Goal: Task Accomplishment & Management: Complete application form

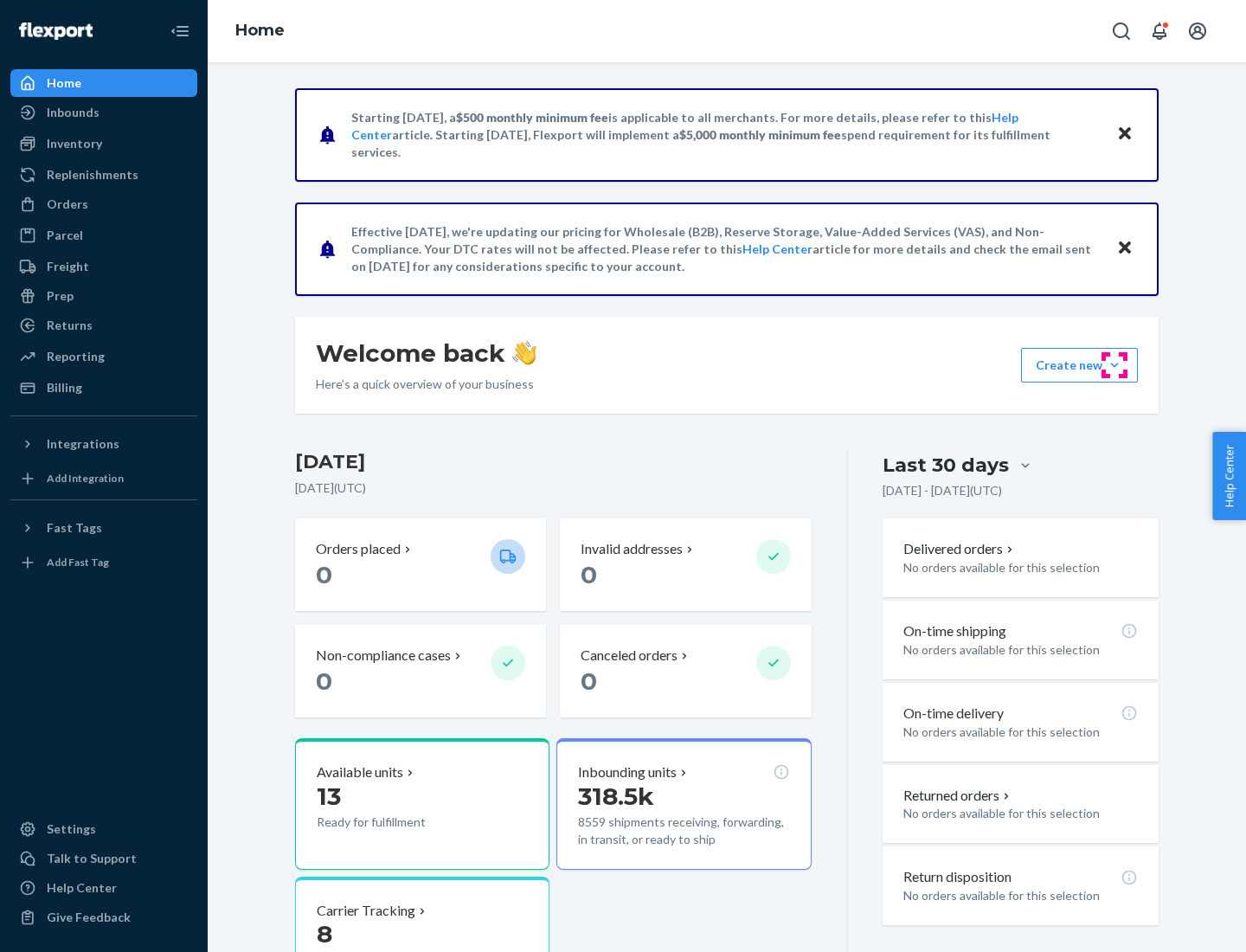
click at [1115, 365] on button "Create new Create new inbound Create new order Create new product" at bounding box center [1079, 365] width 117 height 35
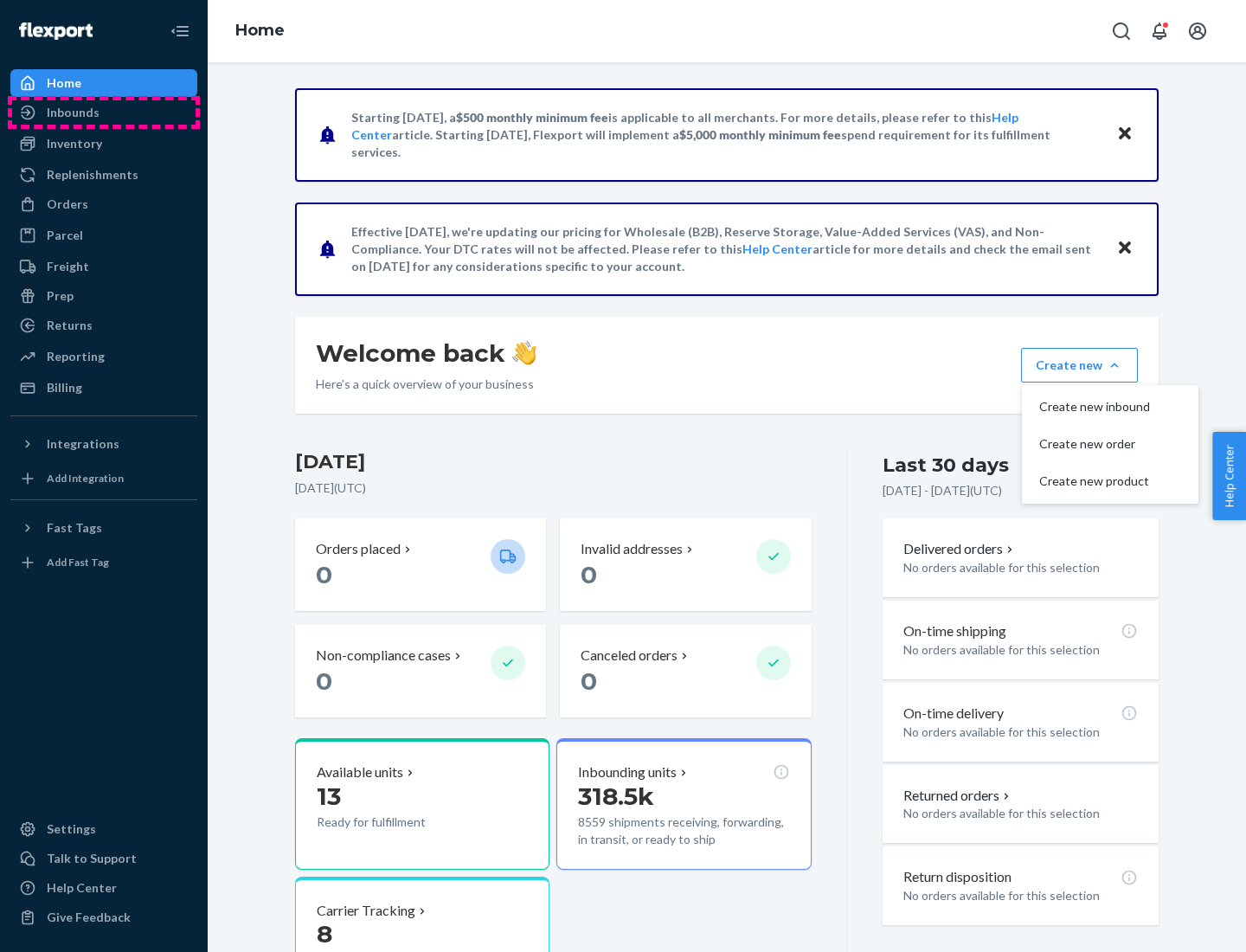
click at [104, 113] on div "Inbounds" at bounding box center [104, 113] width 184 height 24
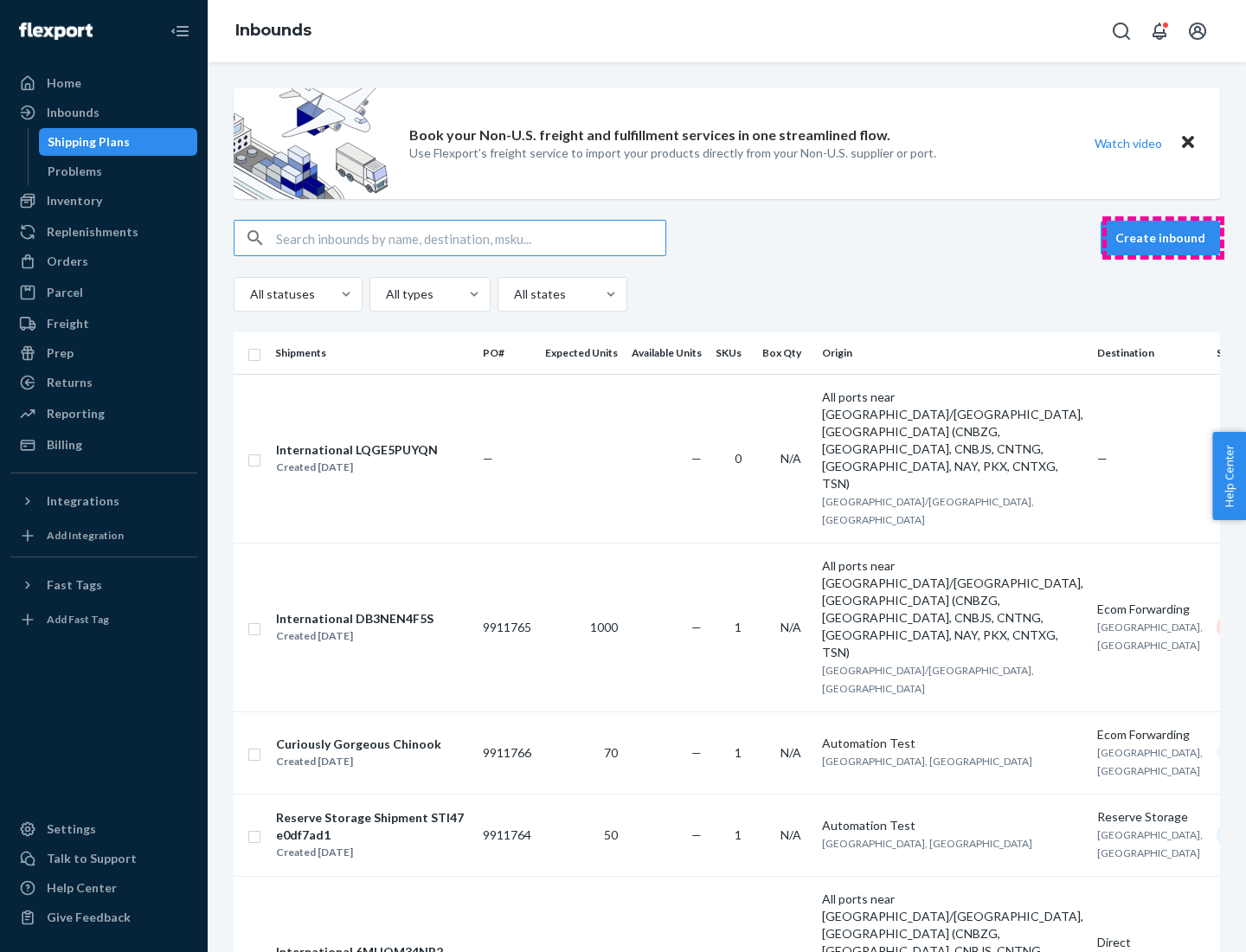
click at [1163, 238] on button "Create inbound" at bounding box center [1161, 238] width 120 height 35
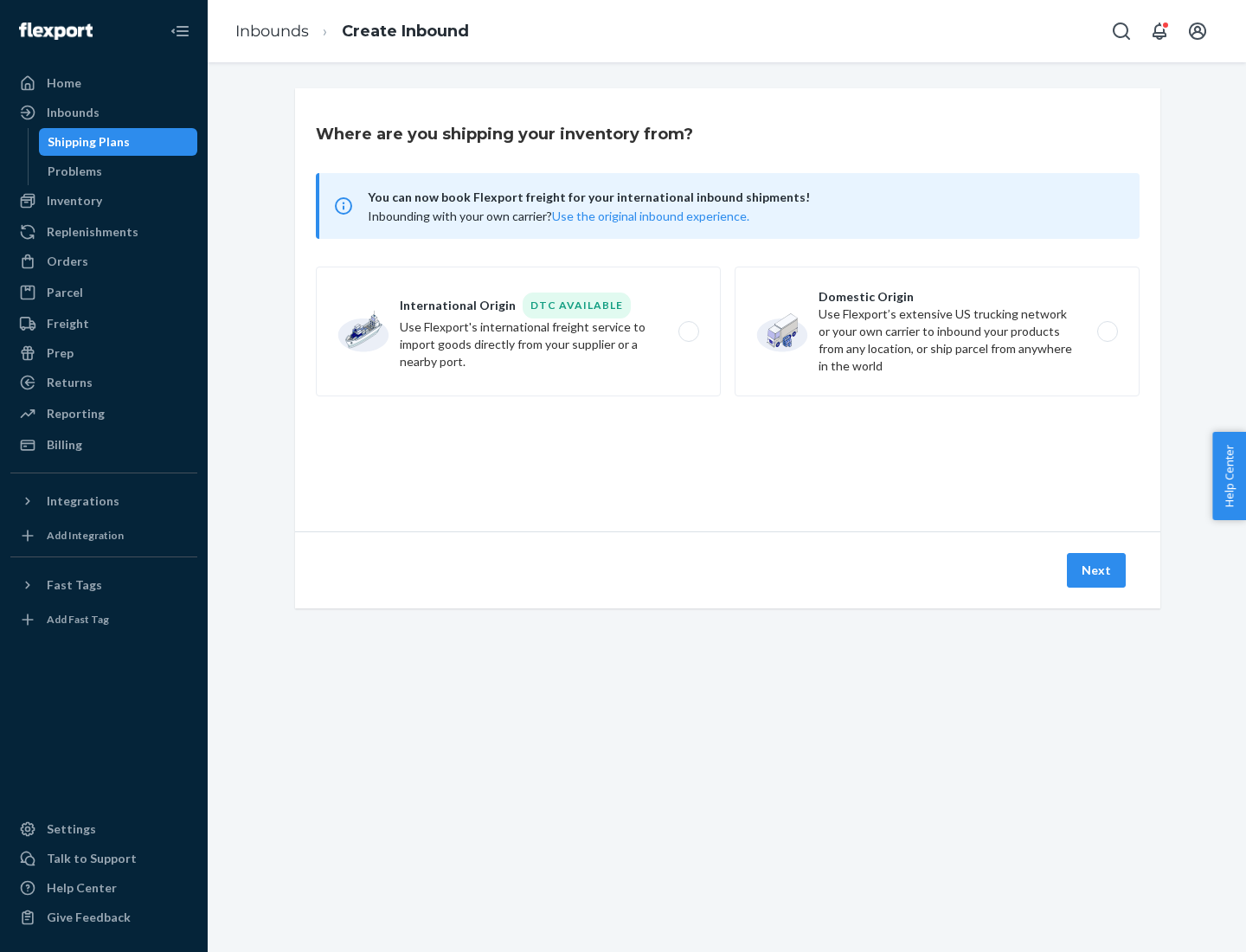
click at [937, 331] on label "Domestic Origin Use Flexport’s extensive US trucking network or your own carrie…" at bounding box center [937, 331] width 405 height 130
click at [1107, 331] on input "Domestic Origin Use Flexport’s extensive US trucking network or your own carrie…" at bounding box center [1112, 331] width 11 height 11
radio input "true"
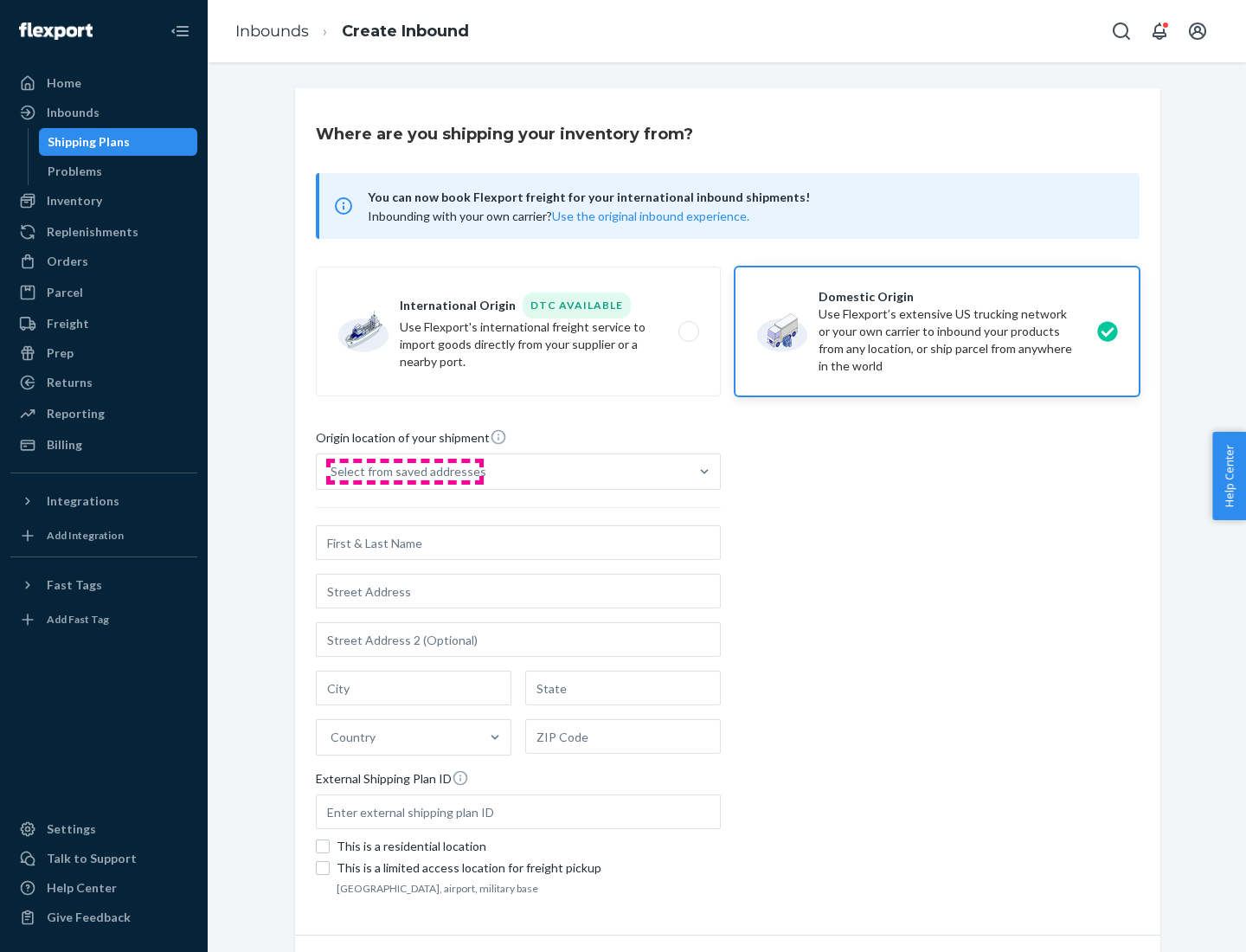
click at [404, 471] on div "Select from saved addresses" at bounding box center [408, 471] width 156 height 17
click at [332, 471] on input "Select from saved addresses" at bounding box center [331, 471] width 2 height 17
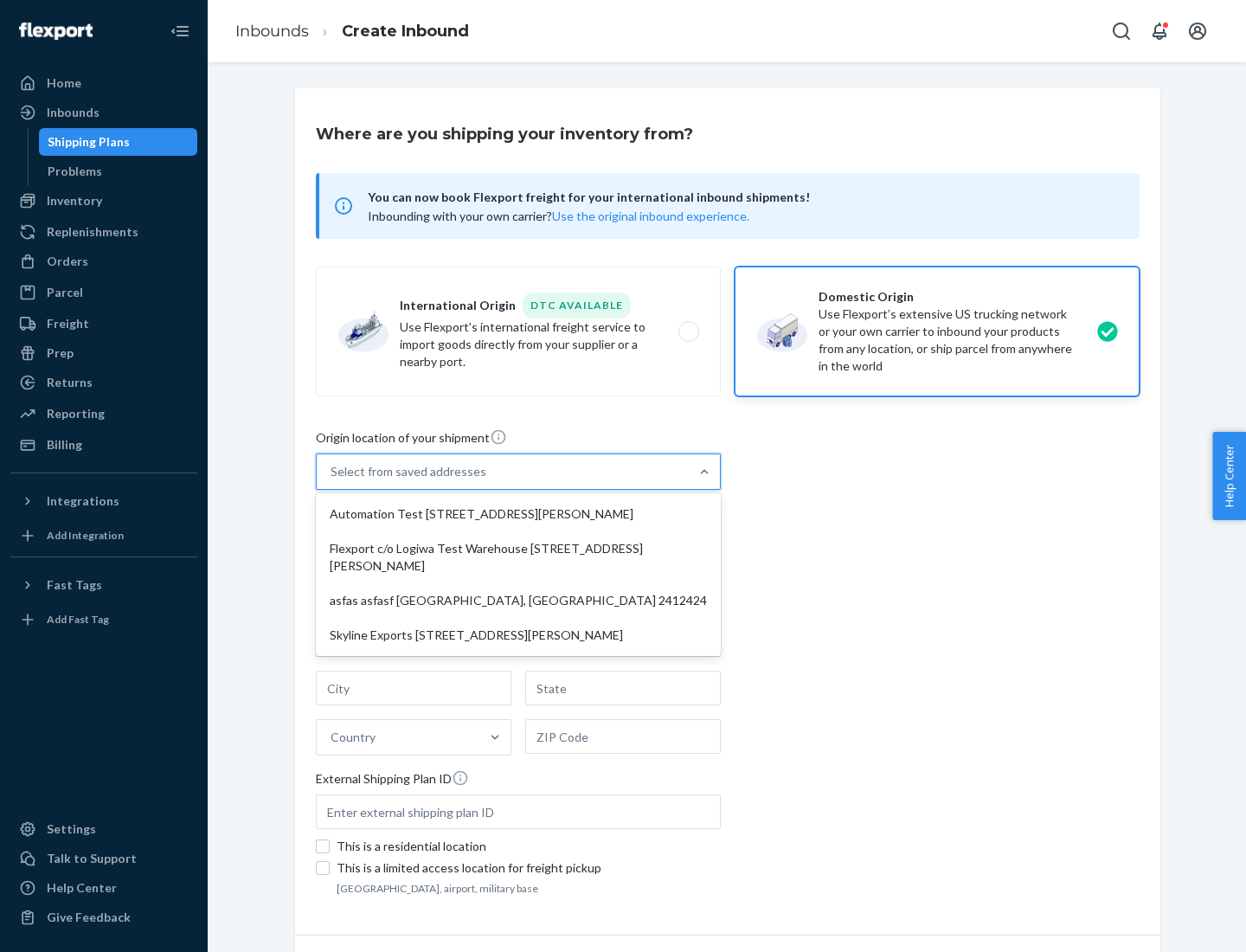
scroll to position [7, 0]
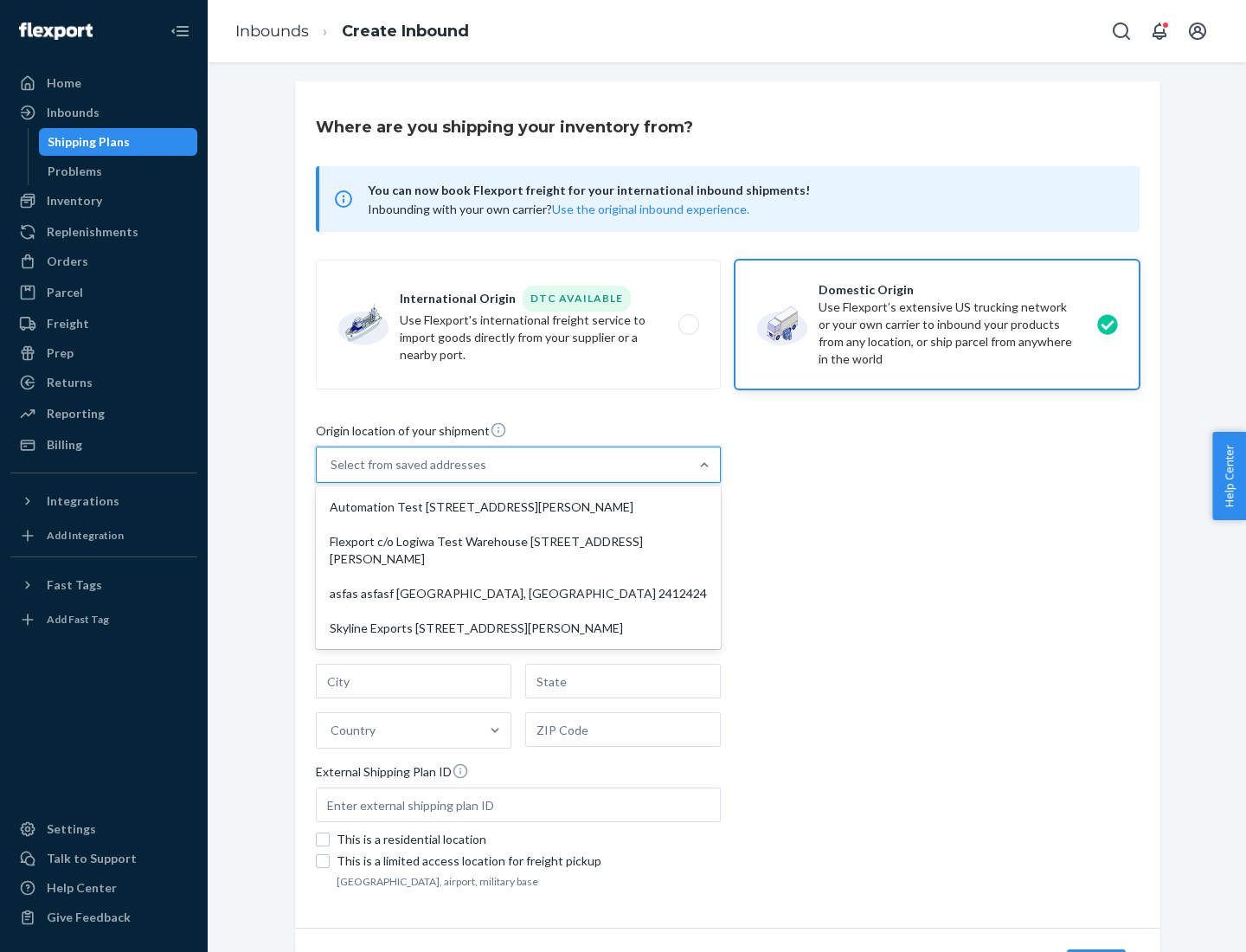
click at [518, 507] on div "Automation Test [STREET_ADDRESS][PERSON_NAME]" at bounding box center [518, 507] width 398 height 35
click at [332, 473] on input "option Automation Test [STREET_ADDRESS][PERSON_NAME] focused, 1 of 4. 4 results…" at bounding box center [331, 464] width 2 height 17
type input "Automation Test"
type input "[STREET_ADDRESS][PERSON_NAME]"
type input "9th Floor"
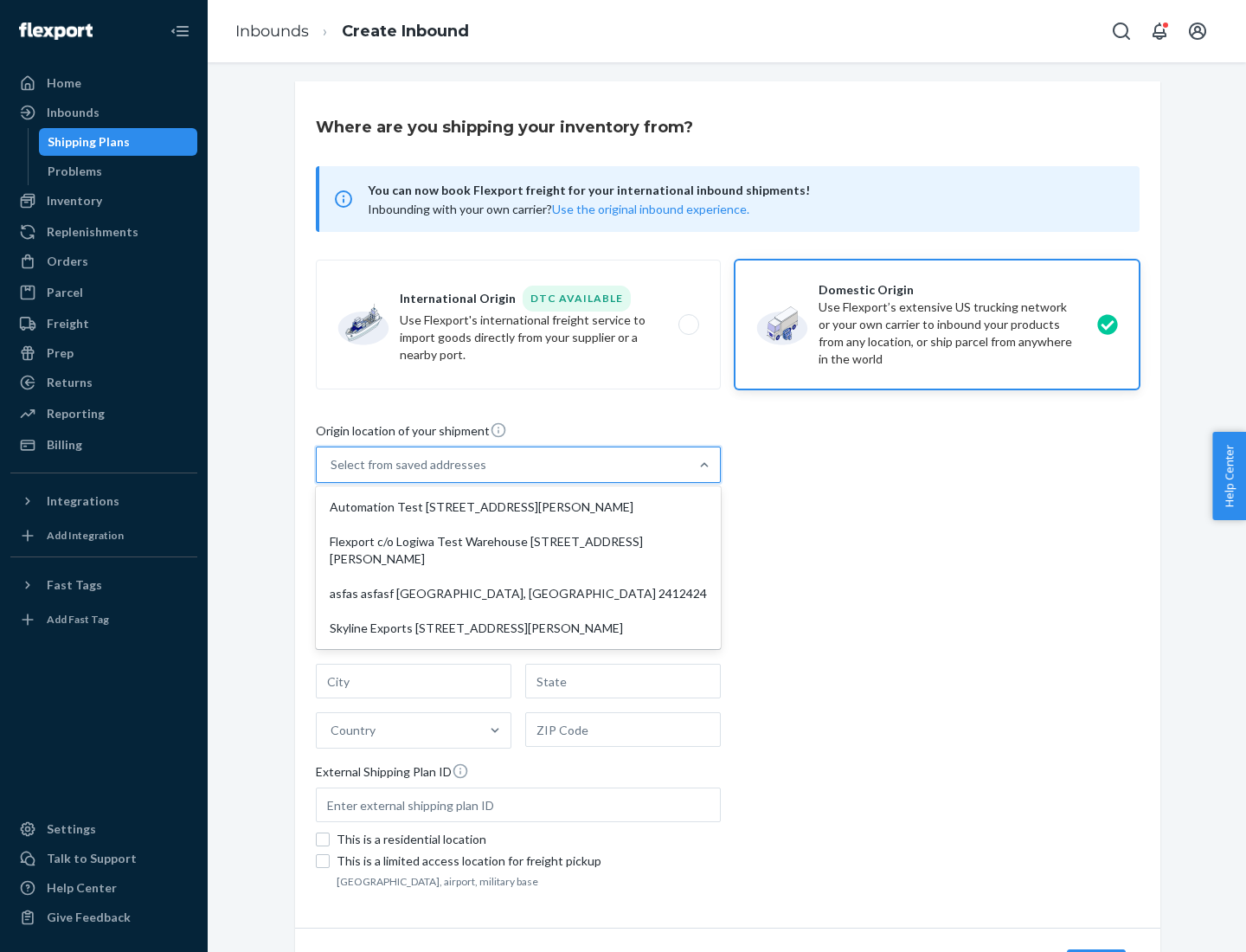
type input "[GEOGRAPHIC_DATA]"
type input "CA"
type input "94104"
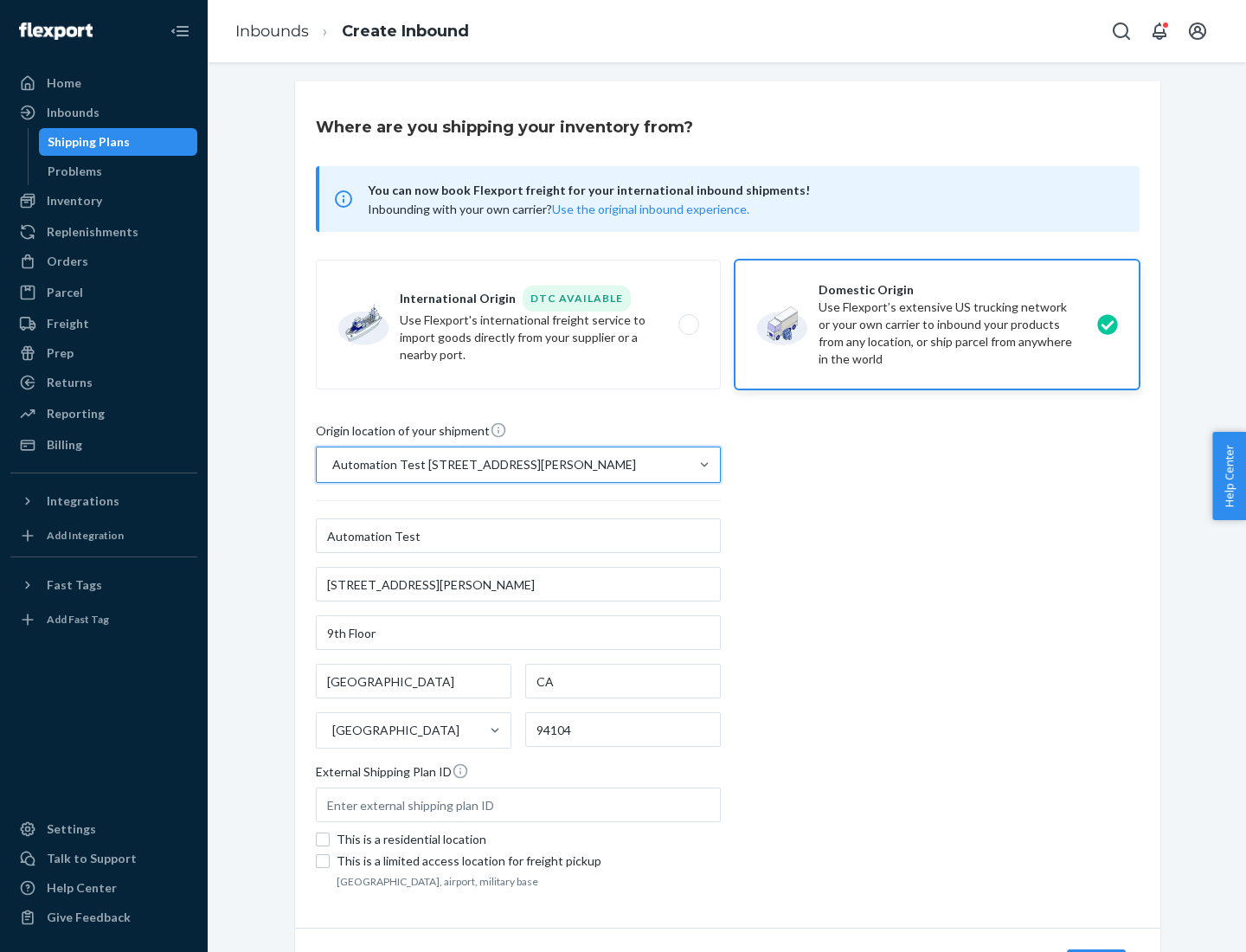
scroll to position [101, 0]
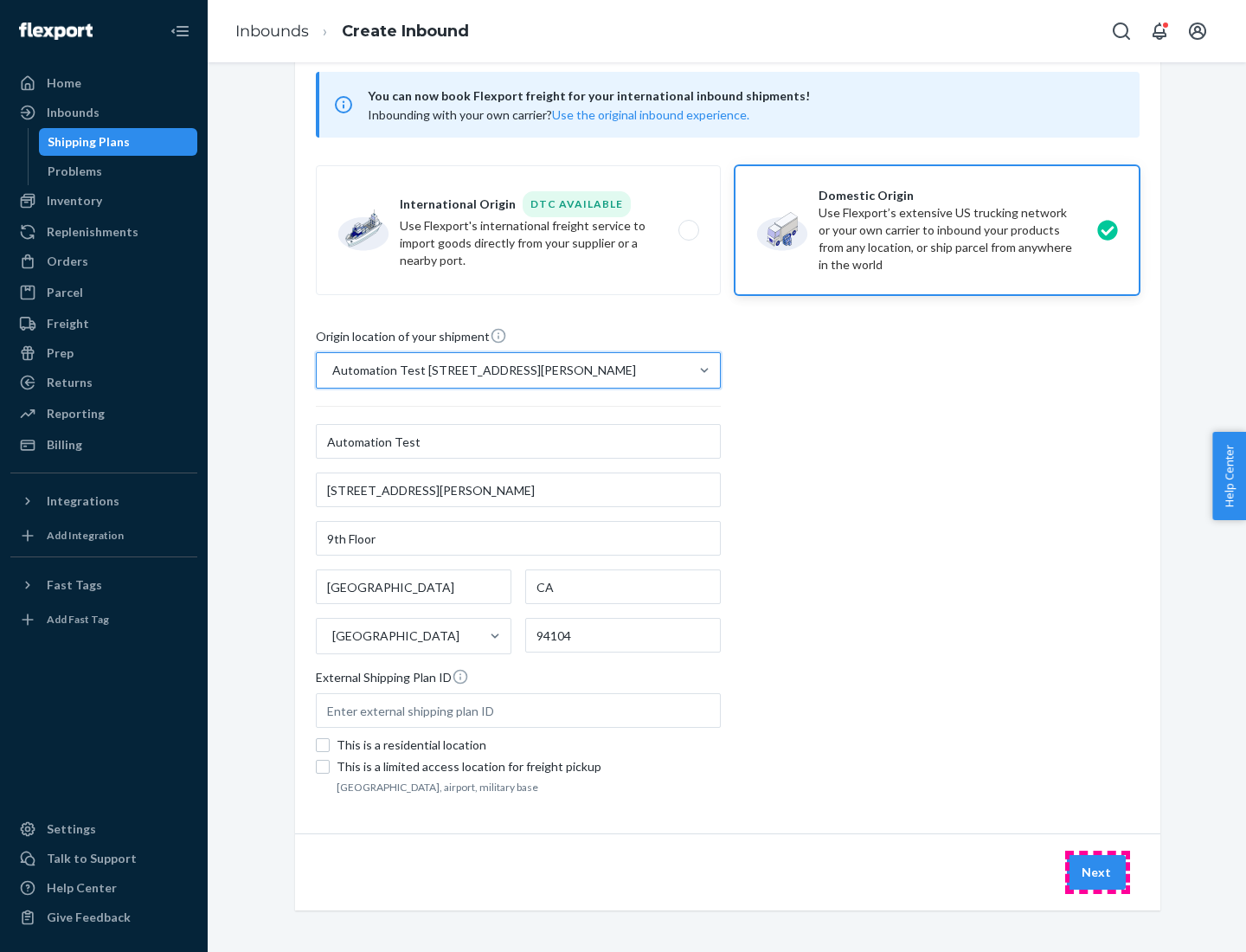
click at [1097, 872] on button "Next" at bounding box center [1096, 872] width 59 height 35
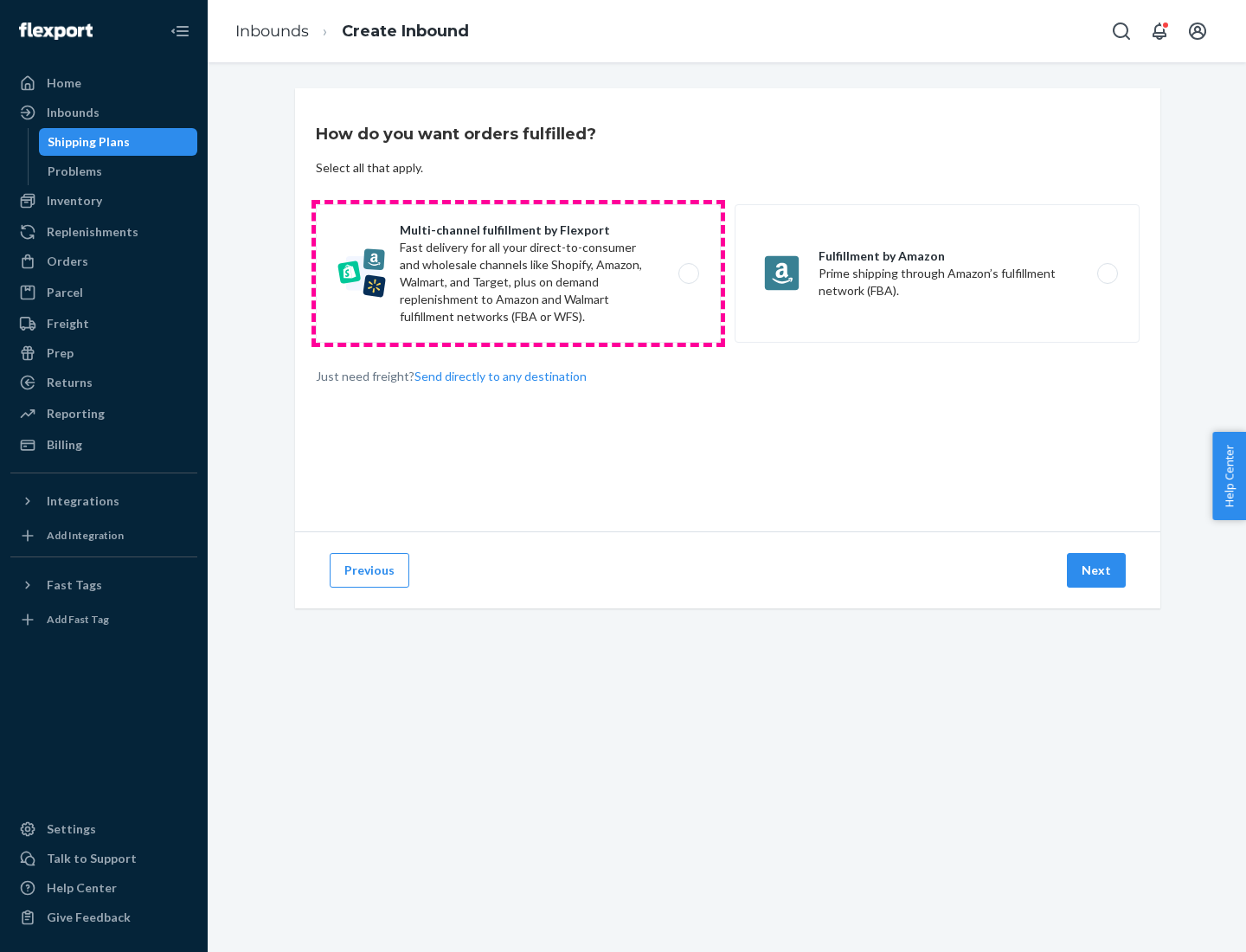
click at [518, 273] on label "Multi-channel fulfillment by Flexport Fast delivery for all your direct-to-cons…" at bounding box center [518, 273] width 405 height 139
click at [688, 273] on input "Multi-channel fulfillment by Flexport Fast delivery for all your direct-to-cons…" at bounding box center [693, 273] width 11 height 11
radio input "true"
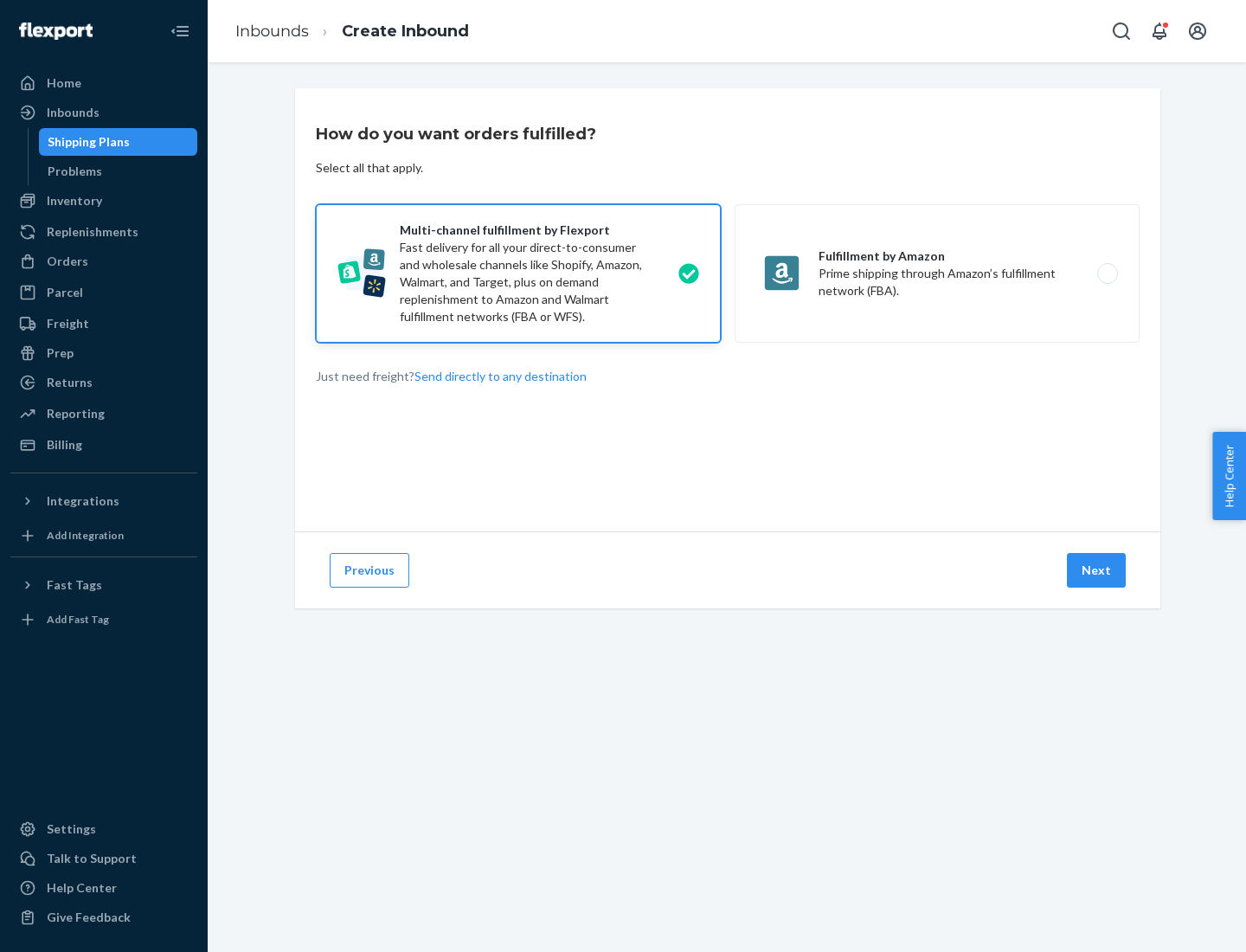
click at [1097, 570] on button "Next" at bounding box center [1096, 570] width 59 height 35
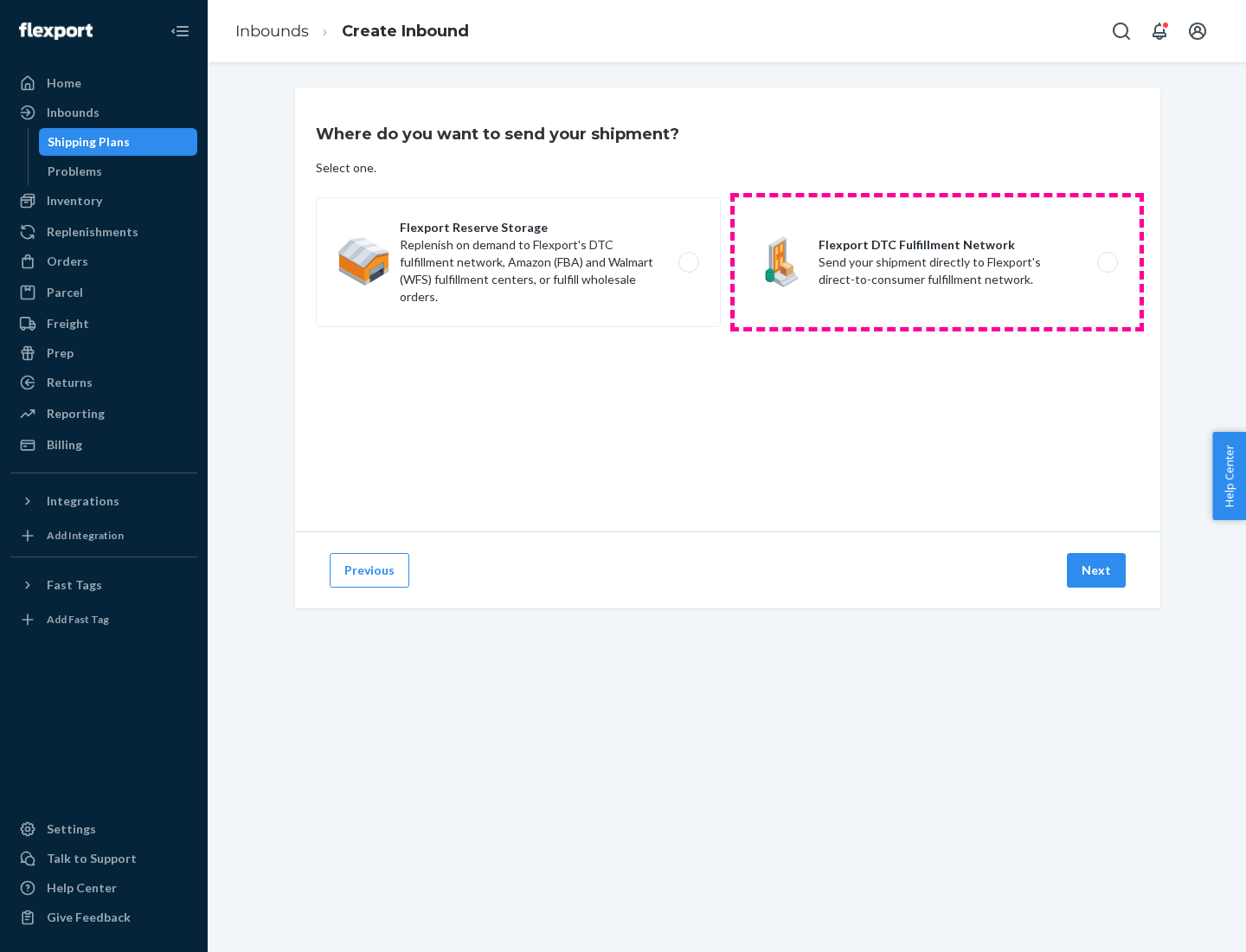
click at [937, 262] on label "Flexport DTC Fulfillment Network Send your shipment directly to Flexport's dire…" at bounding box center [937, 262] width 405 height 130
click at [1107, 262] on input "Flexport DTC Fulfillment Network Send your shipment directly to Flexport's dire…" at bounding box center [1112, 261] width 11 height 11
radio input "true"
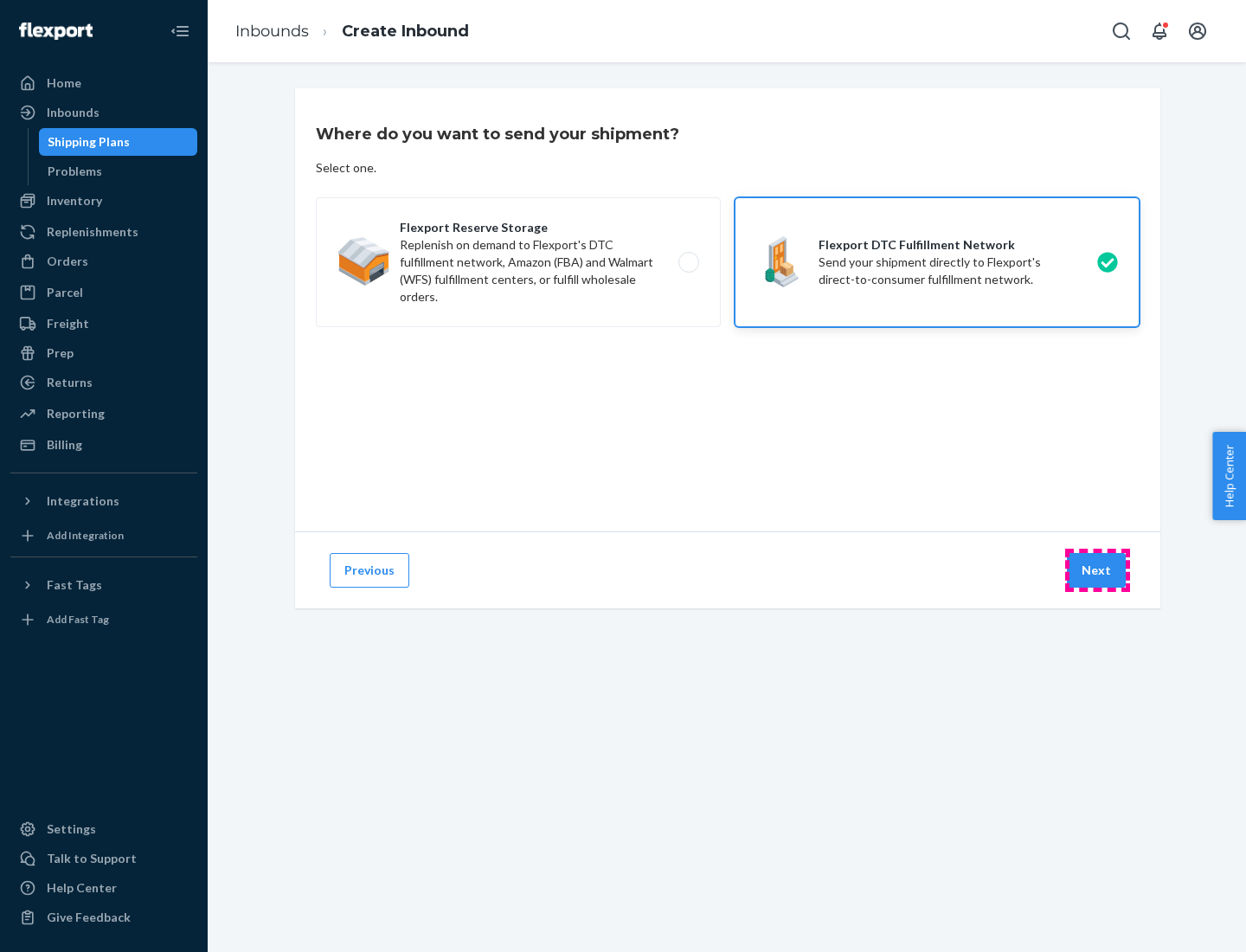
click at [1097, 570] on button "Next" at bounding box center [1096, 570] width 59 height 35
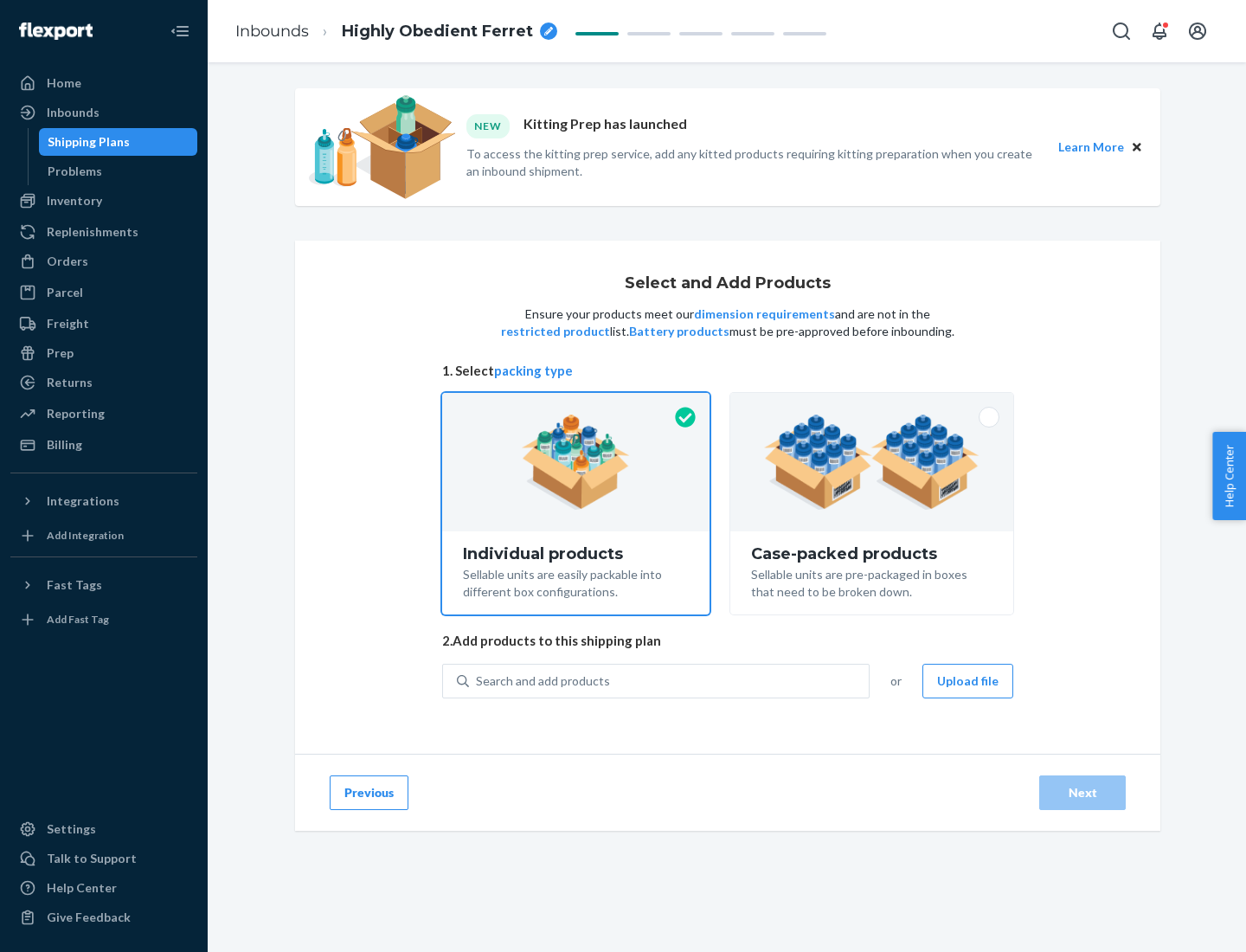
click at [873, 462] on img at bounding box center [873, 461] width 216 height 95
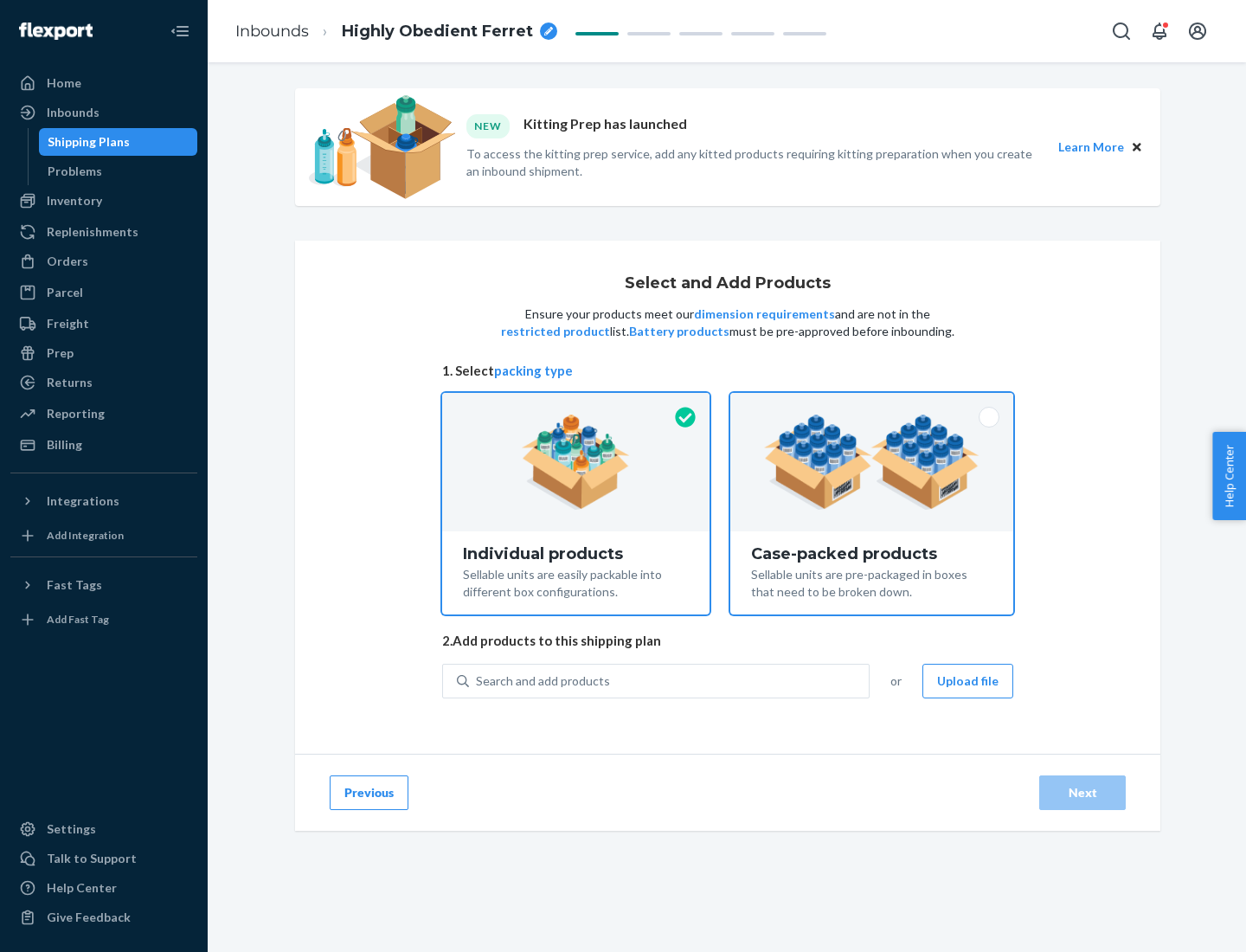
click at [873, 404] on input "Case-packed products Sellable units are pre-packaged in boxes that need to be b…" at bounding box center [872, 398] width 11 height 11
radio input "true"
radio input "false"
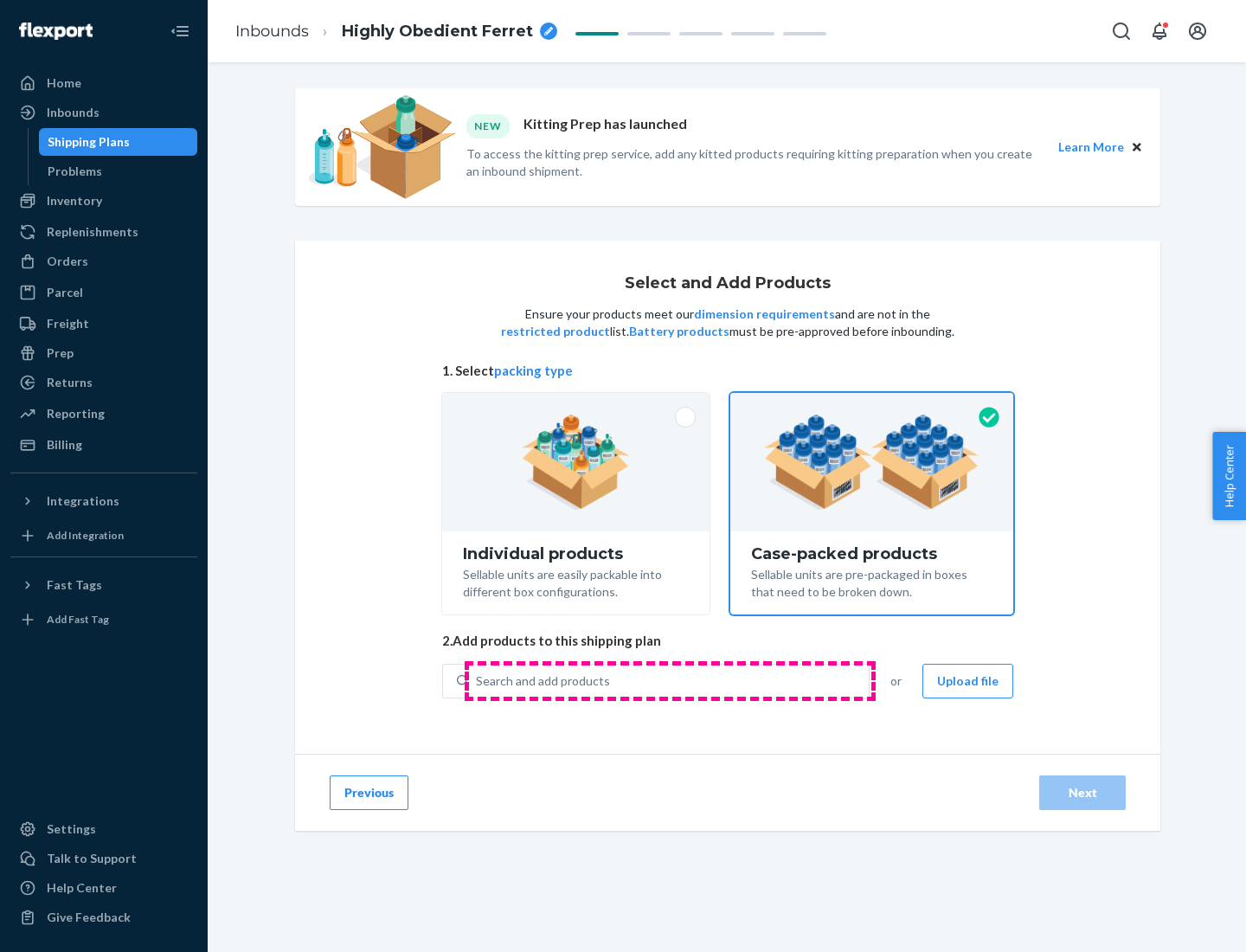
click at [670, 680] on div "Search and add products" at bounding box center [669, 681] width 400 height 31
click at [478, 680] on input "Search and add products" at bounding box center [477, 681] width 2 height 17
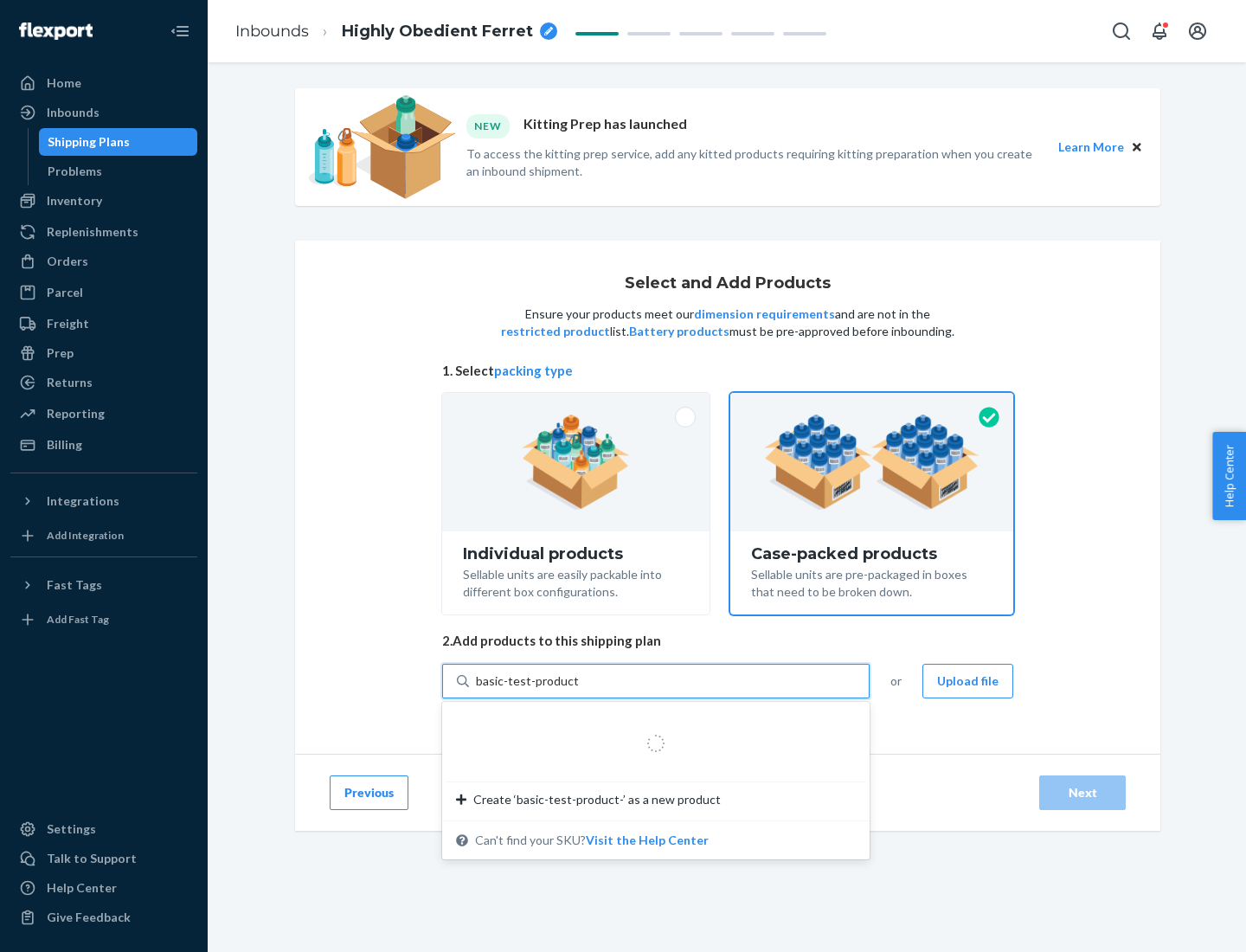
type input "basic-test-product-1"
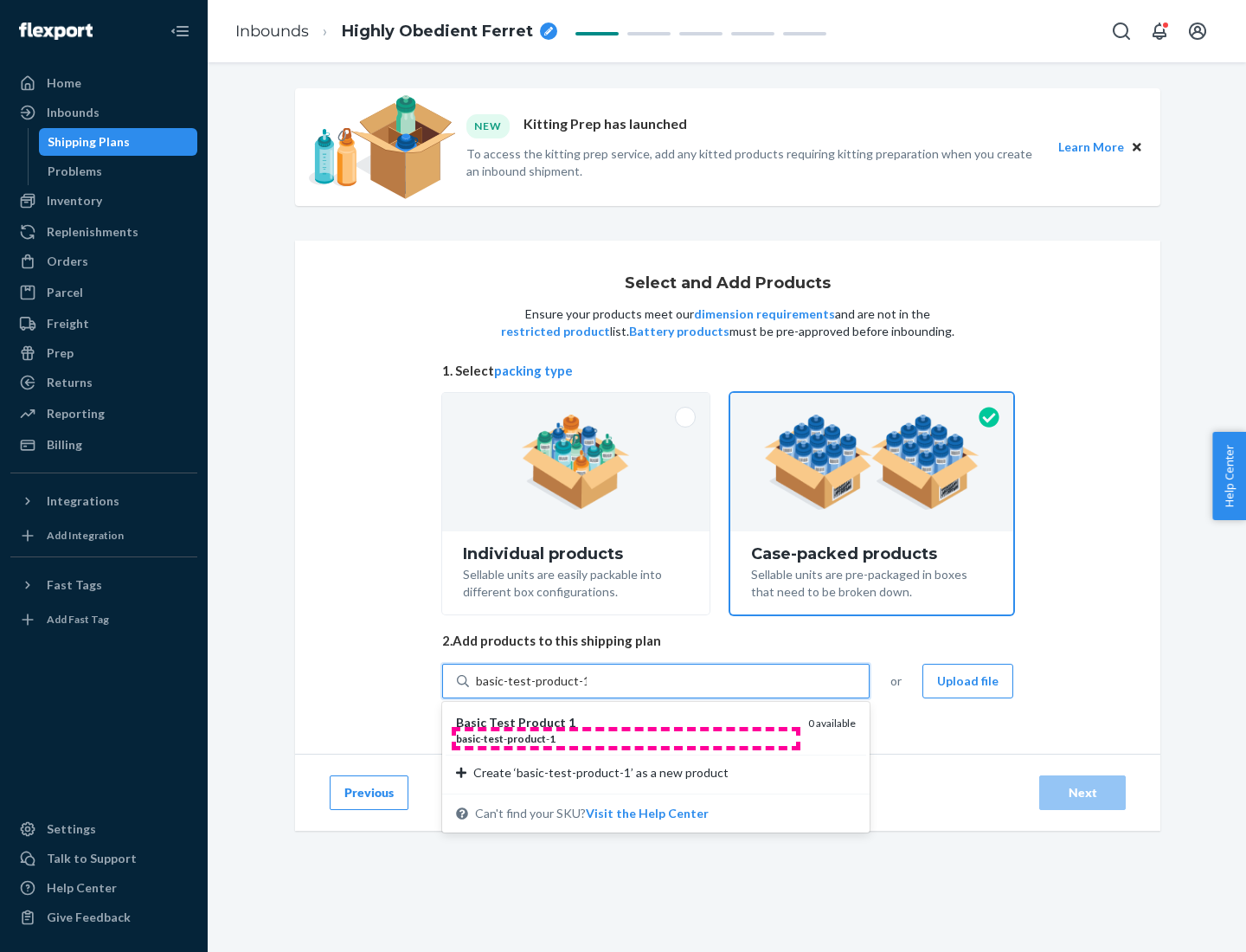
click at [626, 738] on div "basic - test - product - 1" at bounding box center [625, 738] width 338 height 15
click at [587, 690] on input "basic-test-product-1" at bounding box center [531, 681] width 111 height 17
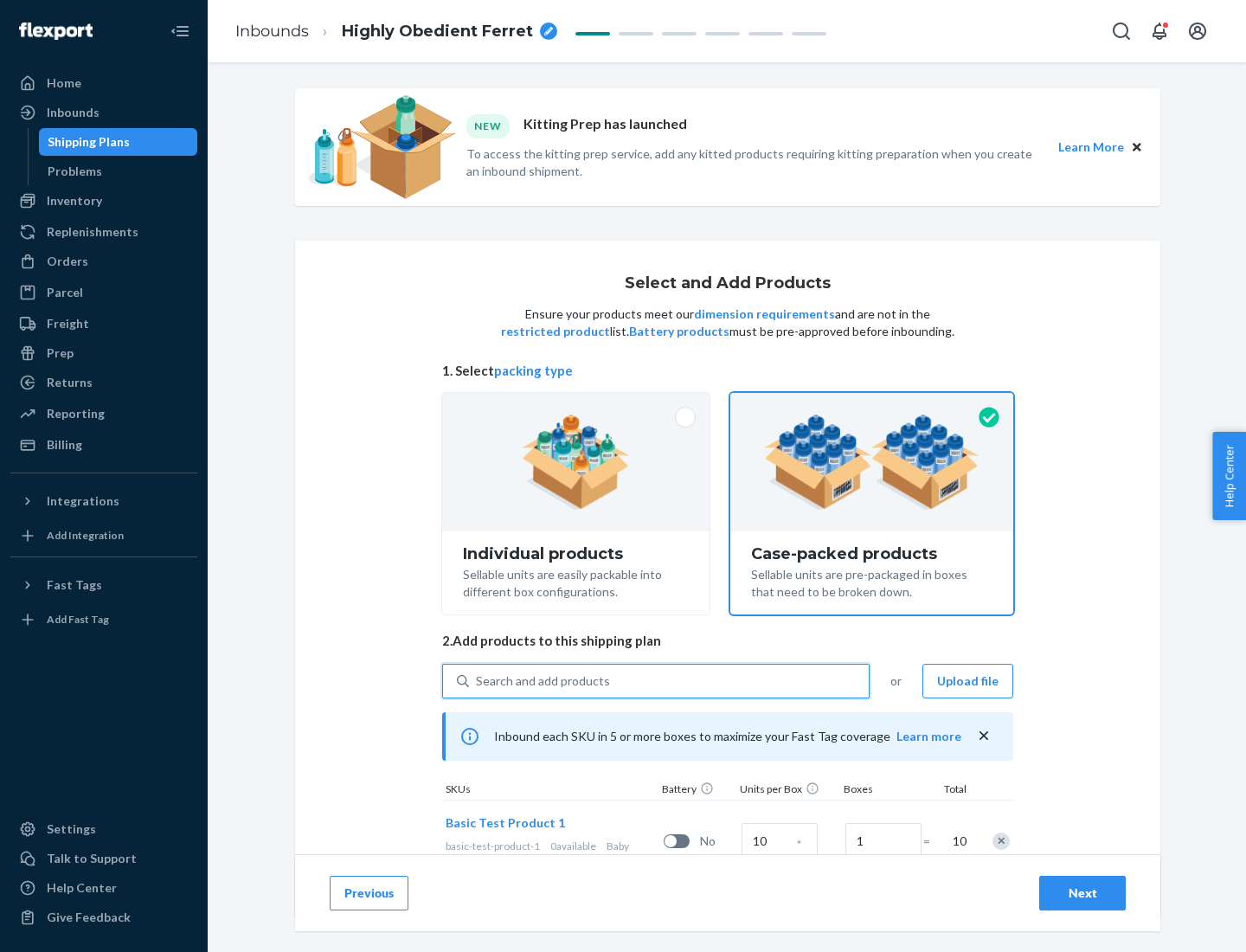
scroll to position [62, 0]
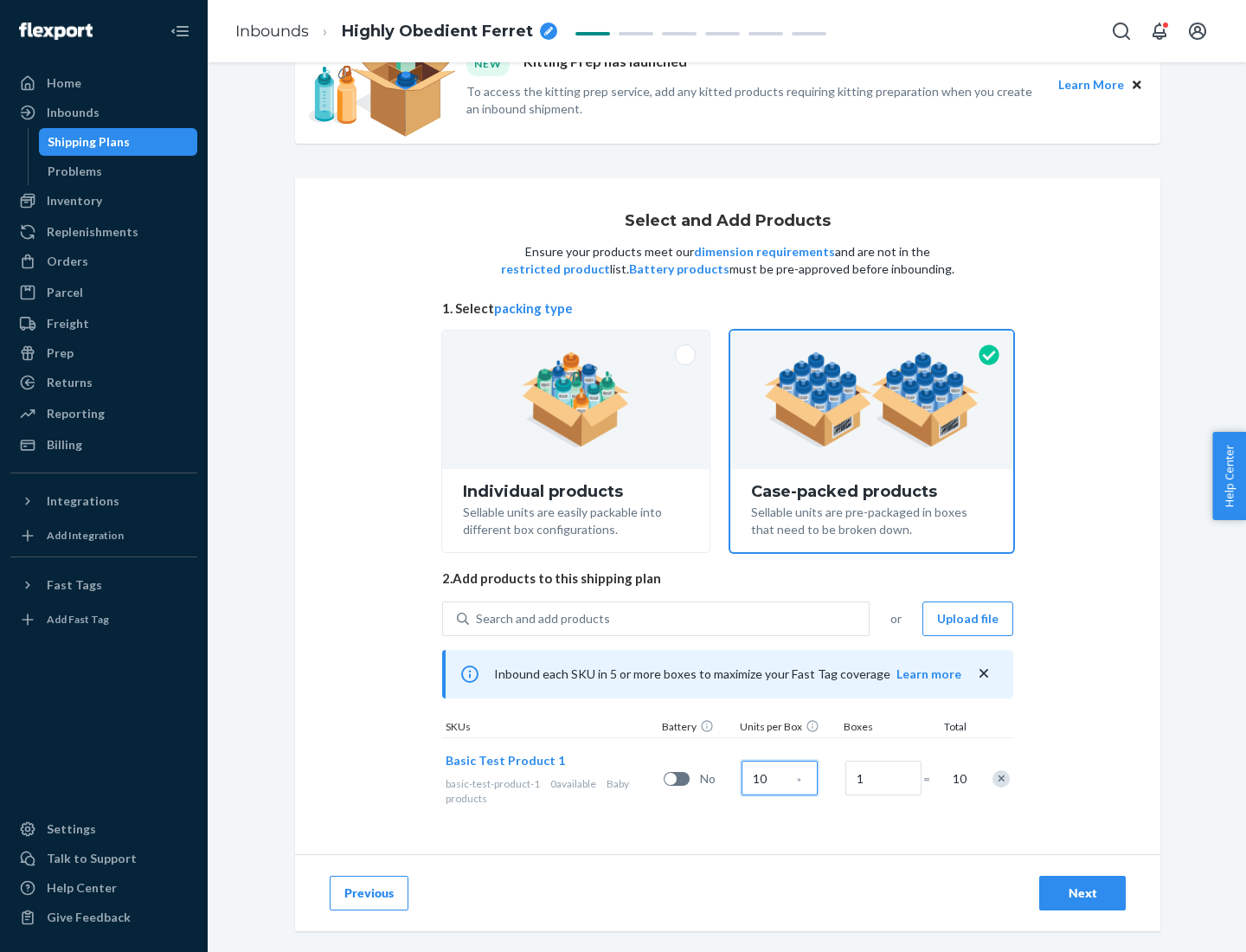
type input "10"
type input "7"
click at [1083, 893] on div "Next" at bounding box center [1082, 892] width 57 height 17
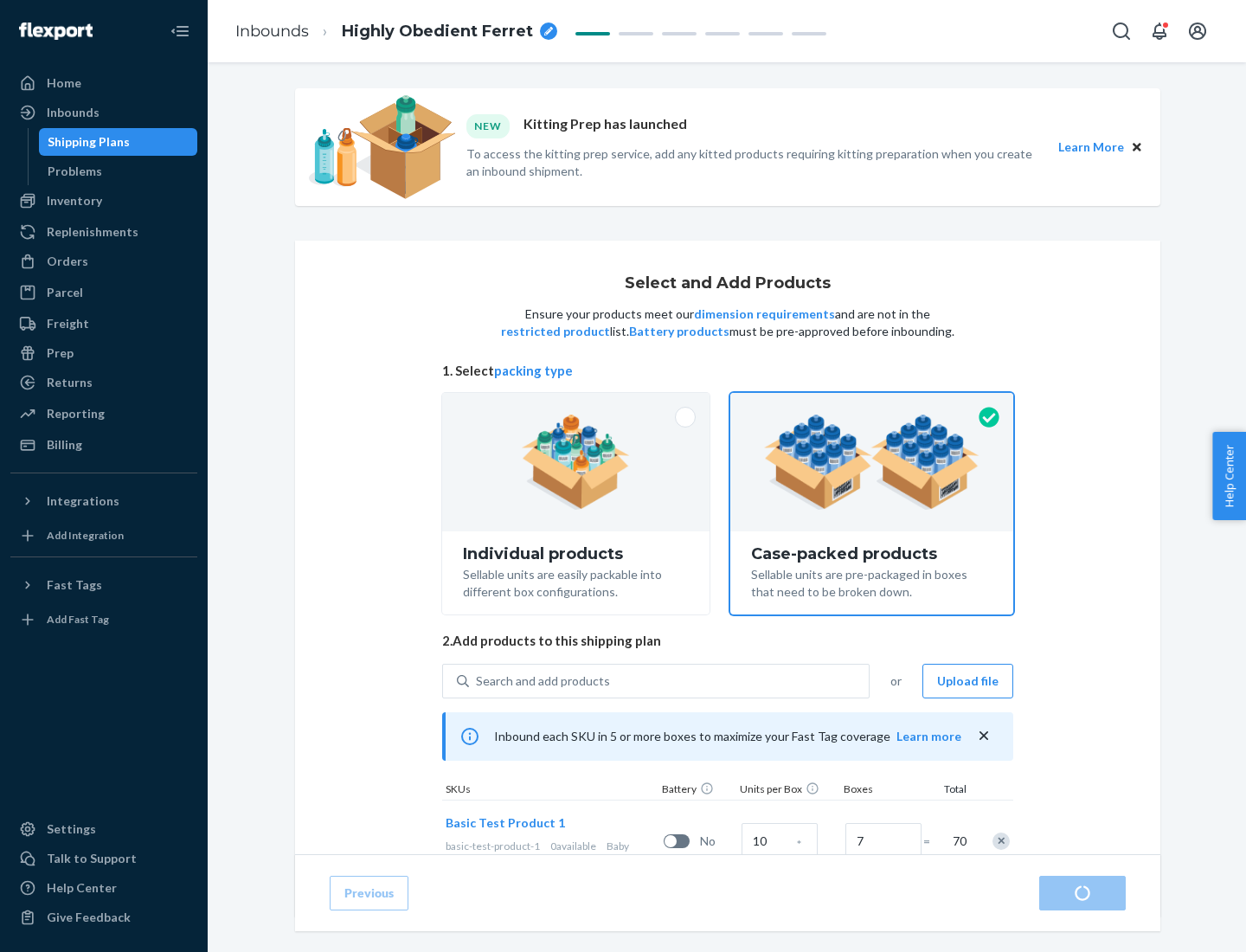
radio input "true"
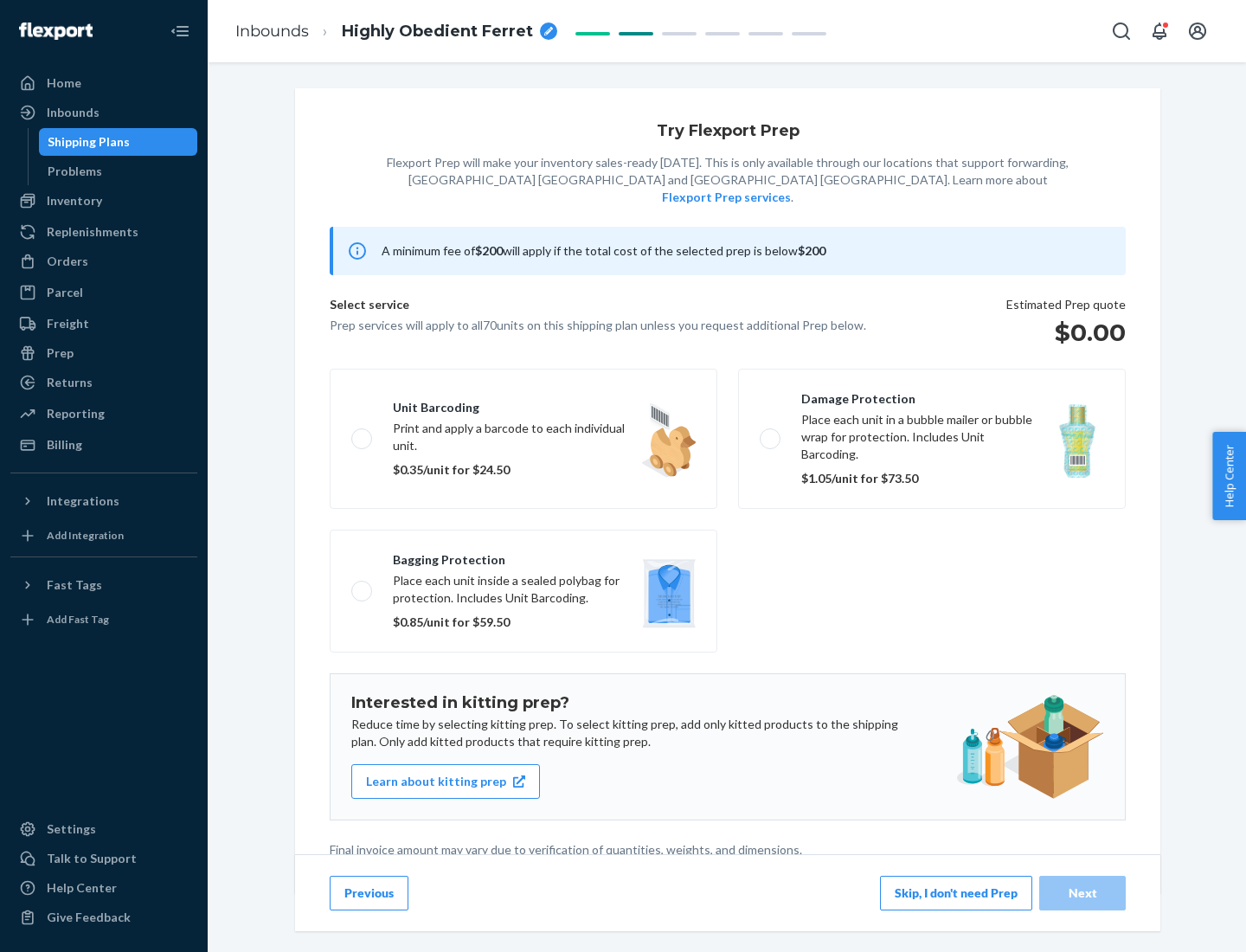
scroll to position [4, 0]
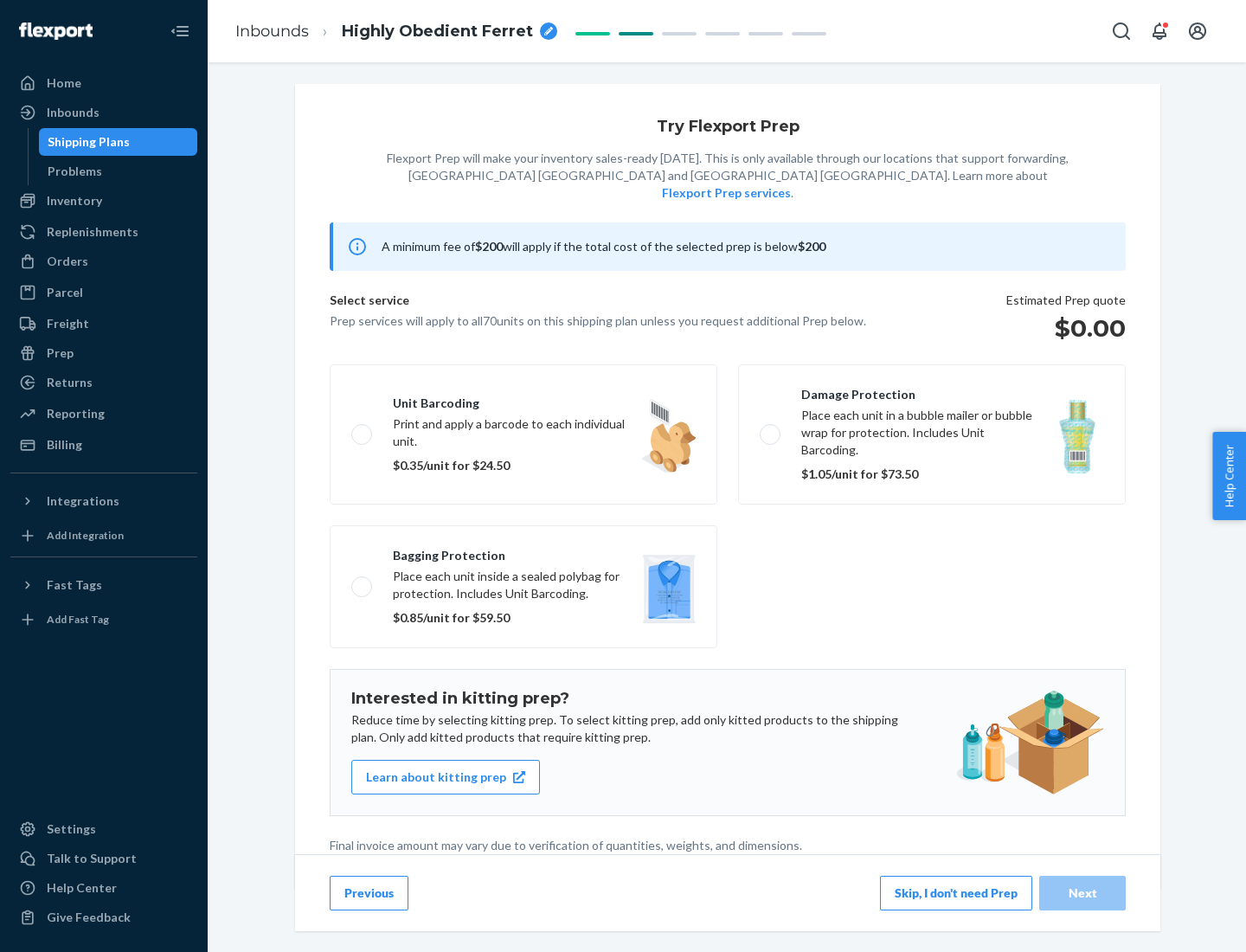
click at [524, 551] on label "Bagging protection Place each unit inside a sealed polybag for protection. Incl…" at bounding box center [523, 586] width 387 height 123
click at [362, 581] on input "Bagging protection Place each unit inside a sealed polybag for protection. Incl…" at bounding box center [356, 586] width 11 height 11
checkbox input "true"
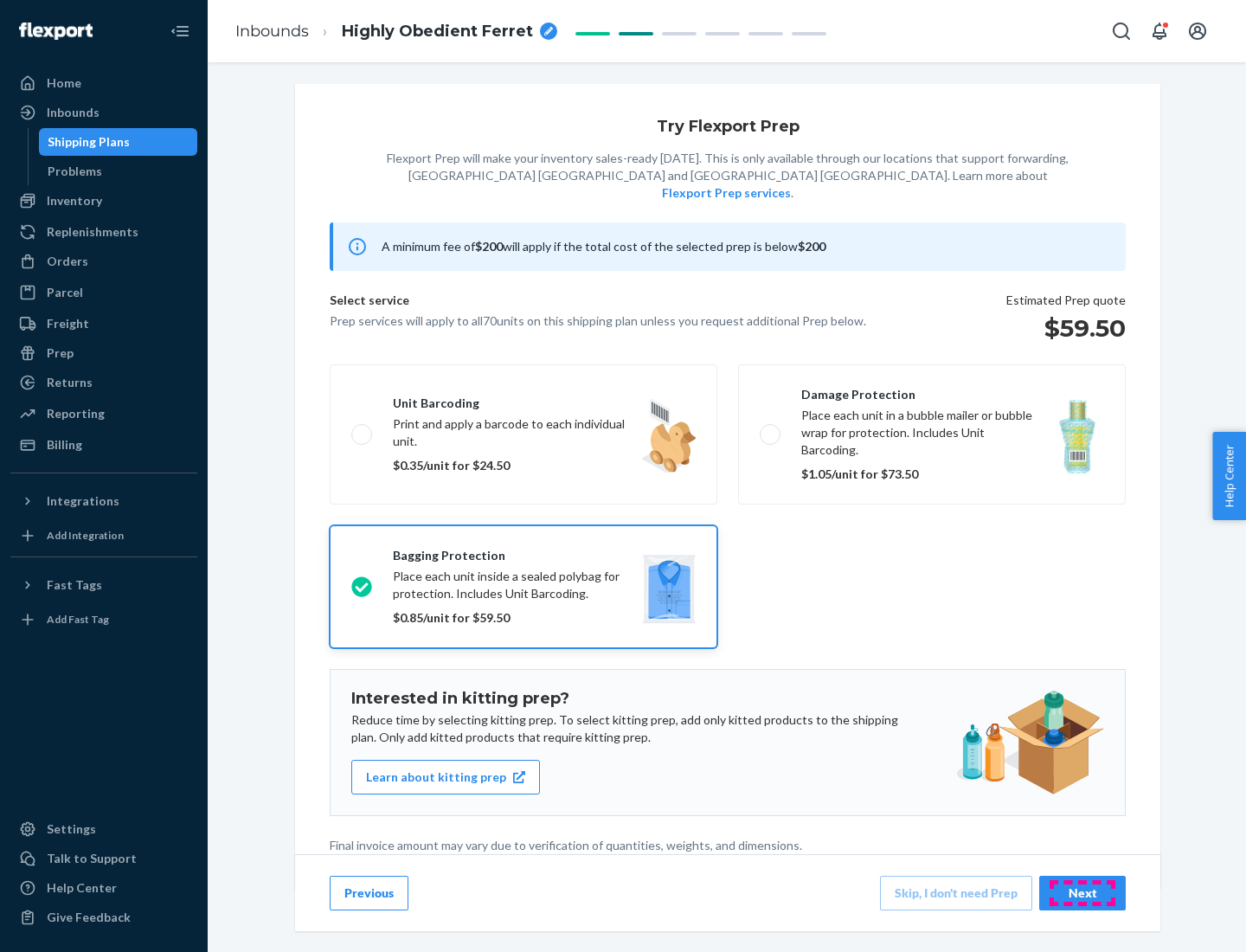
click at [1083, 892] on div "Next" at bounding box center [1082, 892] width 57 height 17
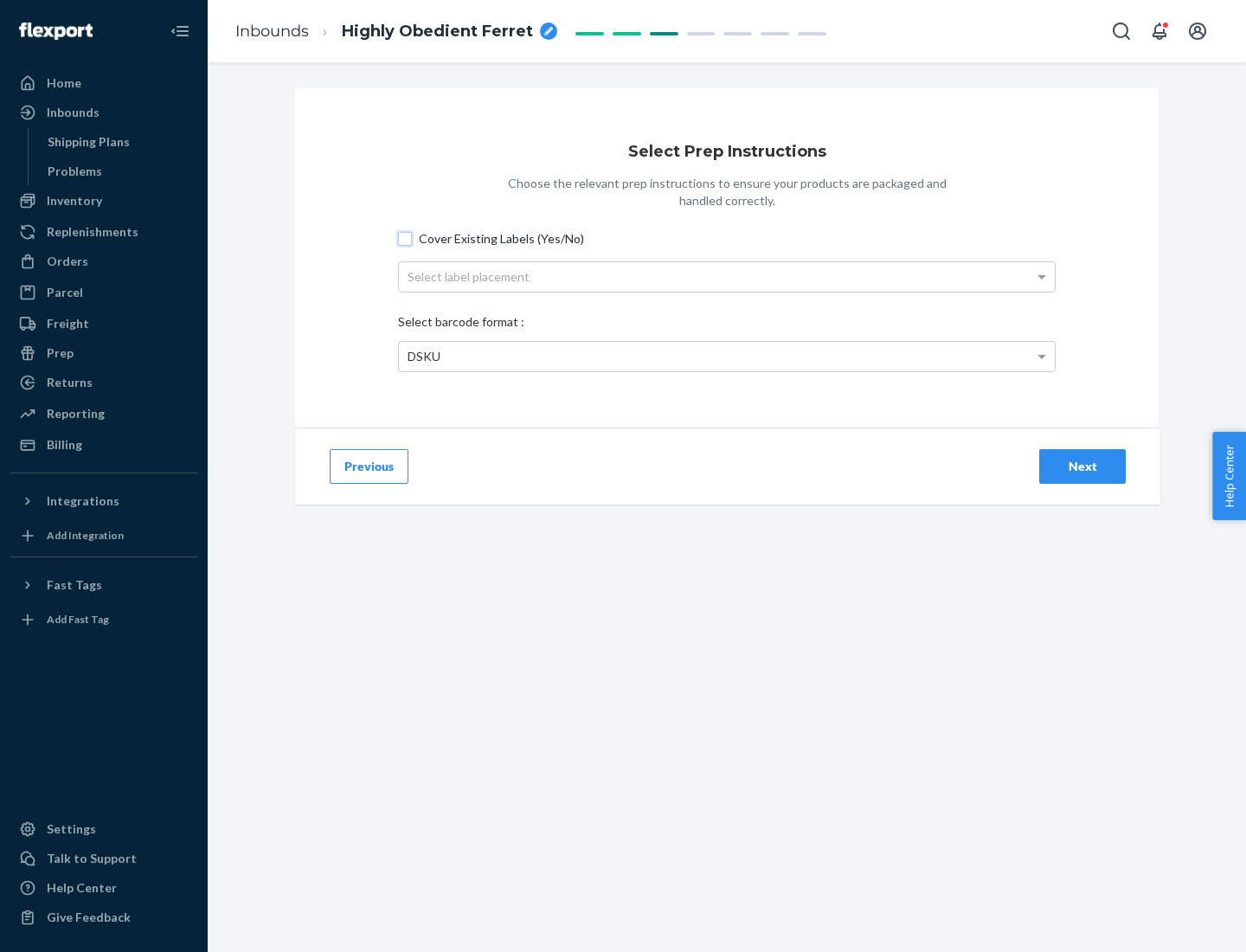
click at [405, 238] on input "Cover Existing Labels (Yes/No)" at bounding box center [405, 238] width 14 height 14
checkbox input "true"
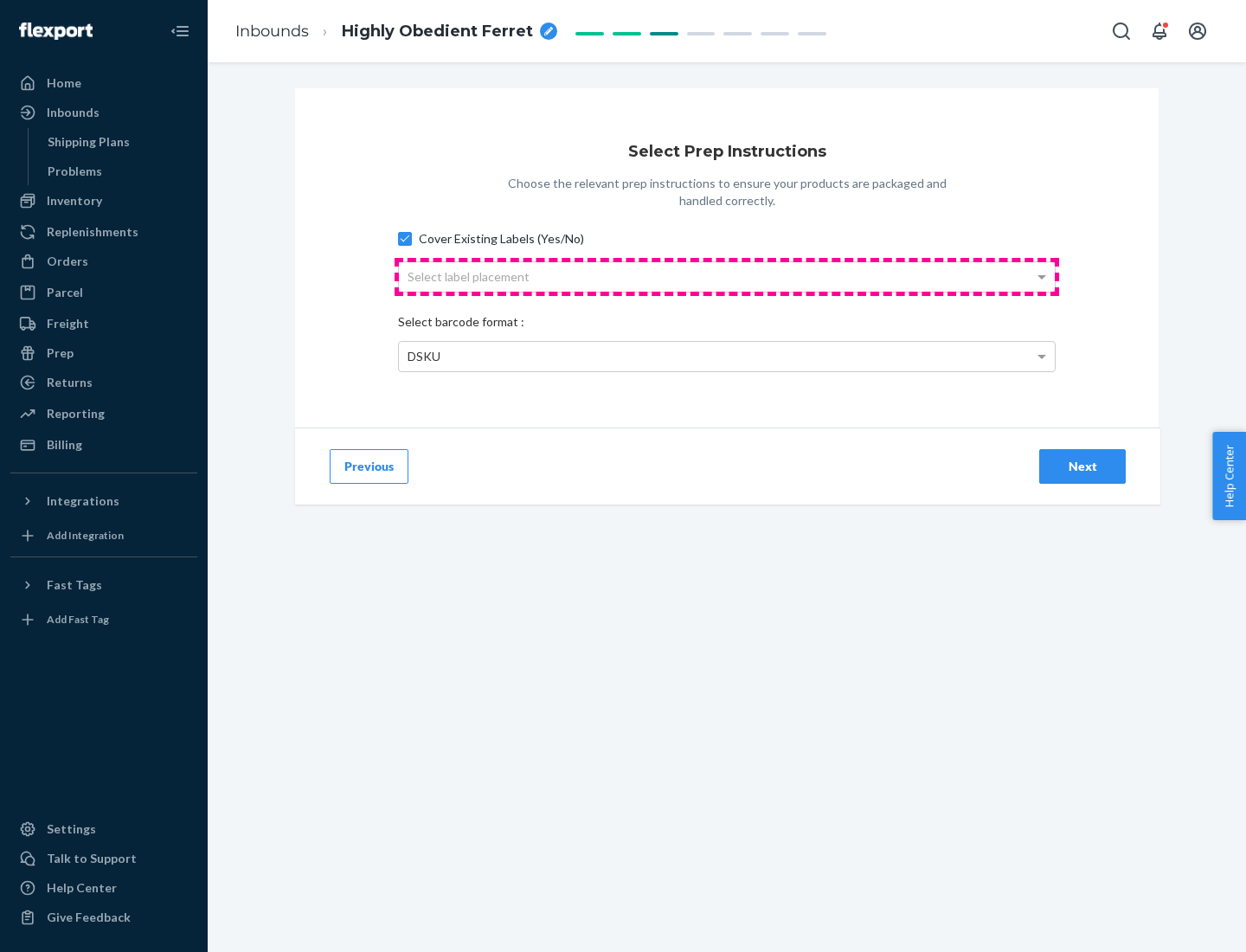
click at [727, 276] on div "Select label placement" at bounding box center [727, 276] width 656 height 29
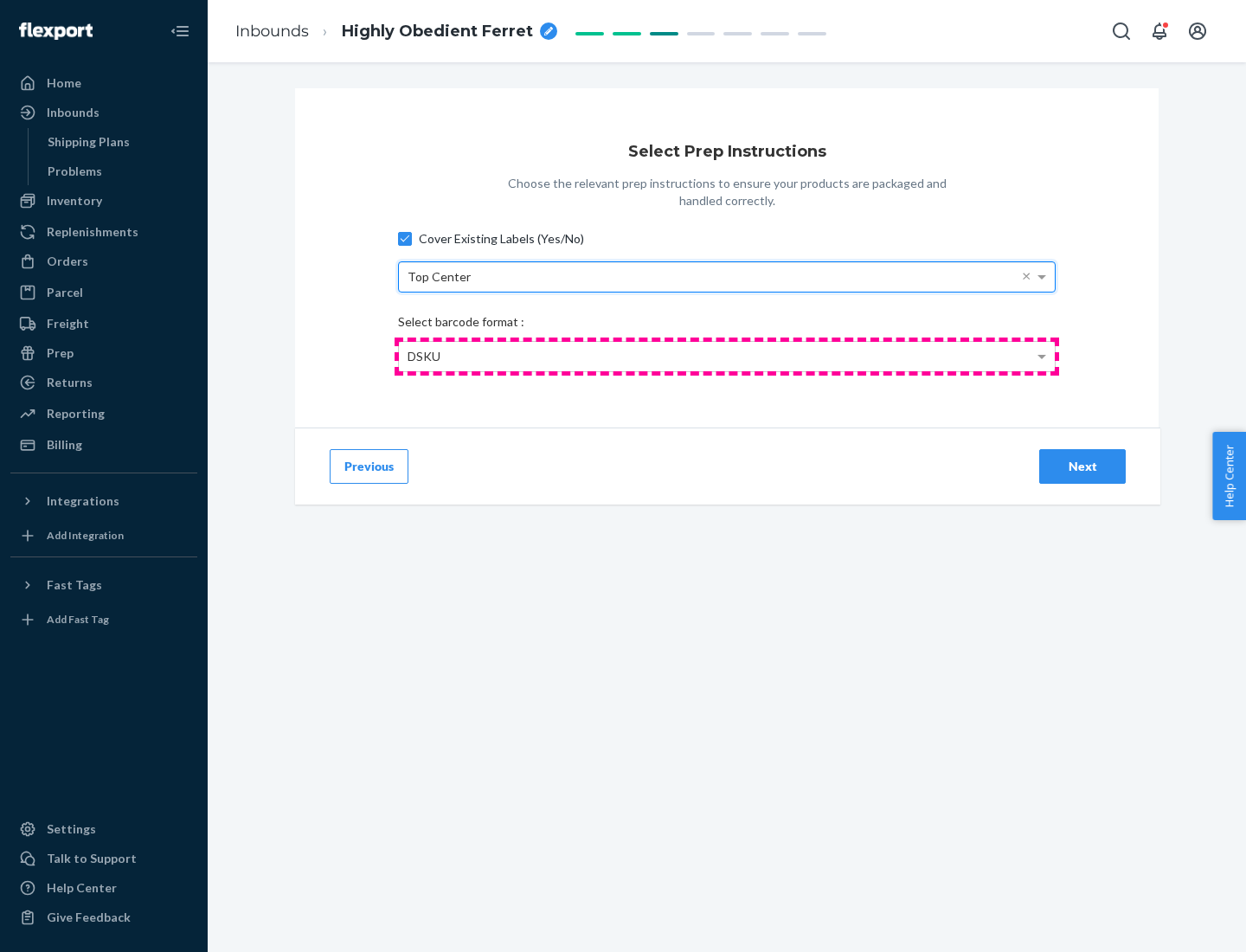
click at [727, 355] on div "DSKU" at bounding box center [727, 355] width 656 height 29
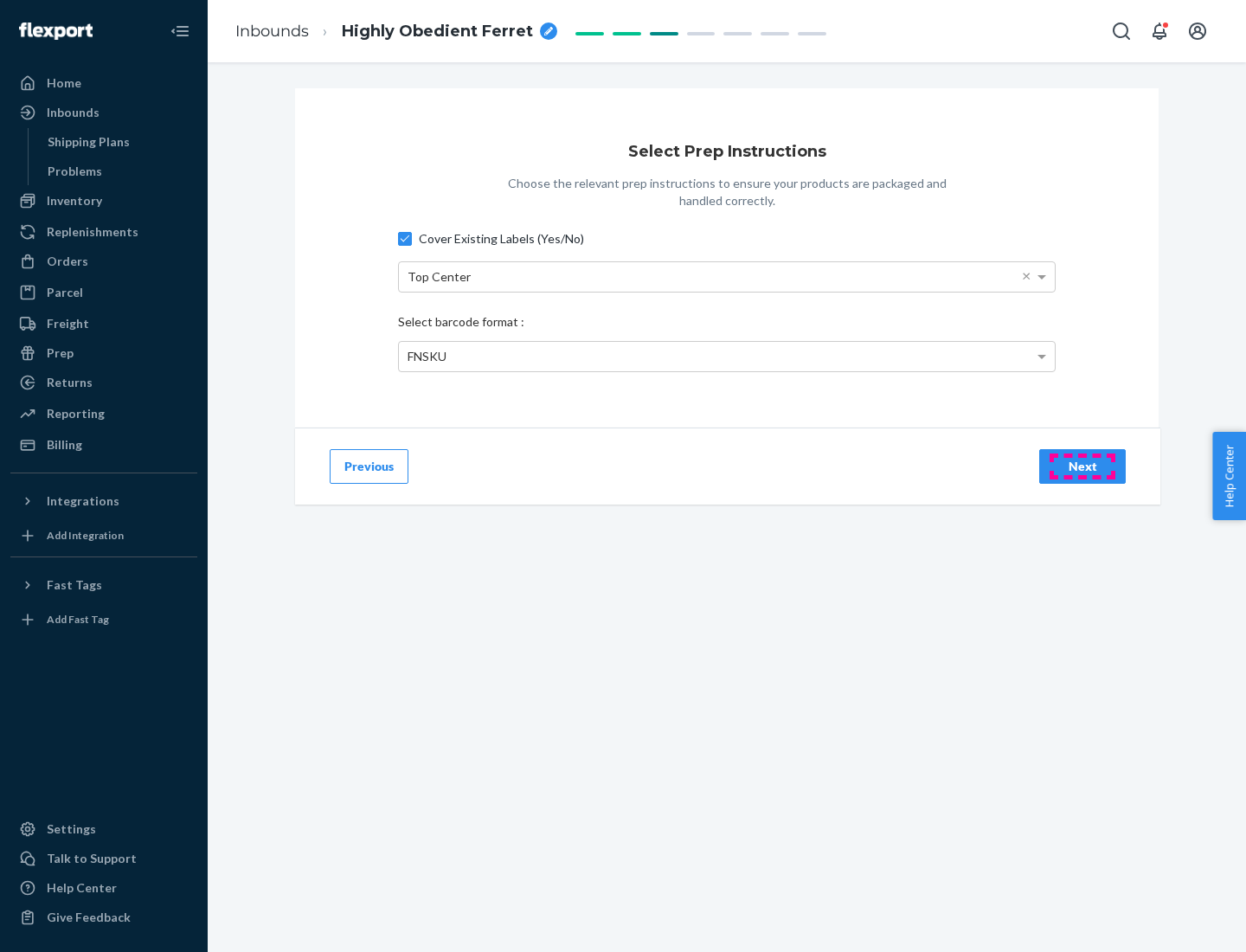
click at [1083, 465] on div "Next" at bounding box center [1082, 466] width 57 height 17
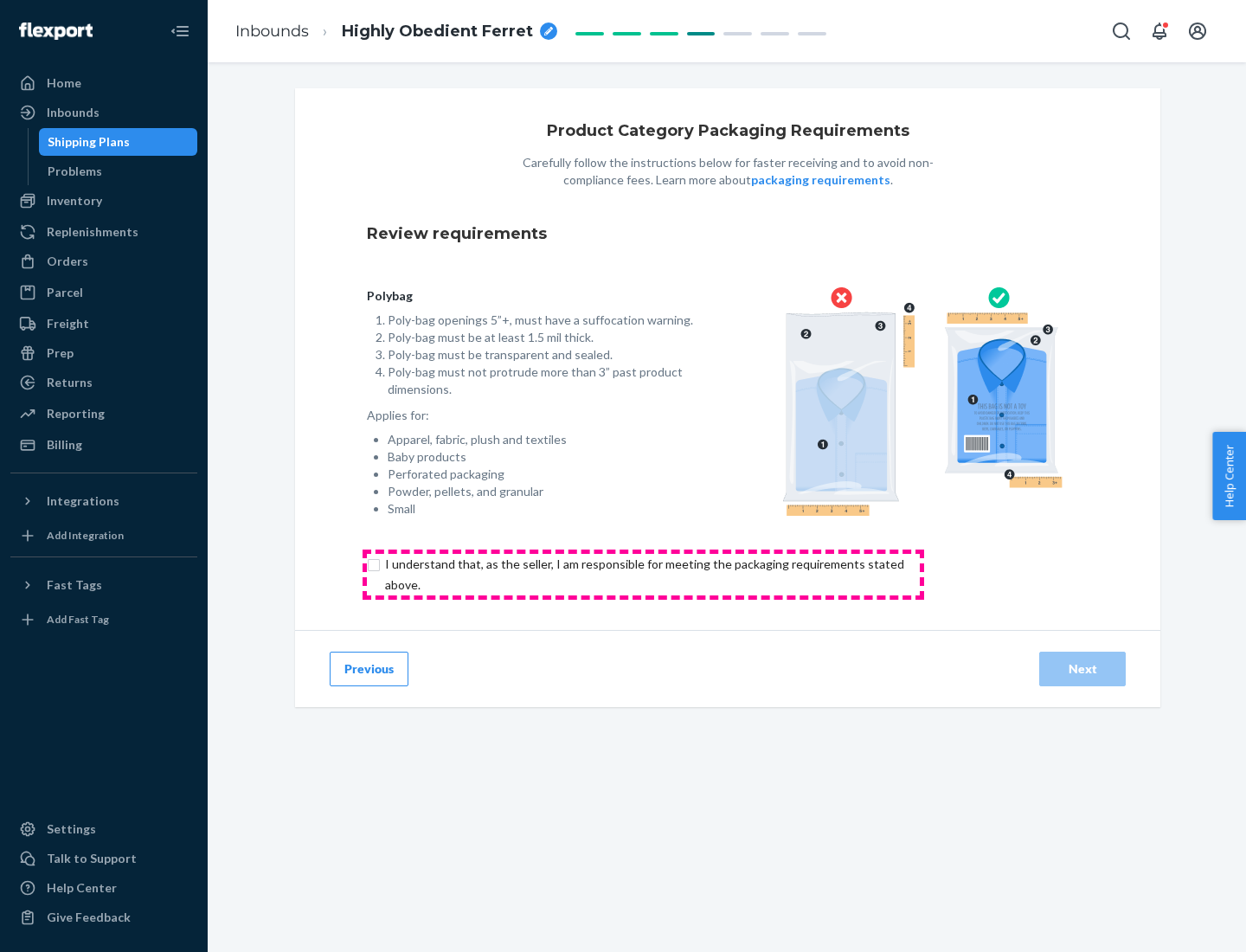
click at [643, 574] on input "checkbox" at bounding box center [655, 575] width 576 height 42
checkbox input "true"
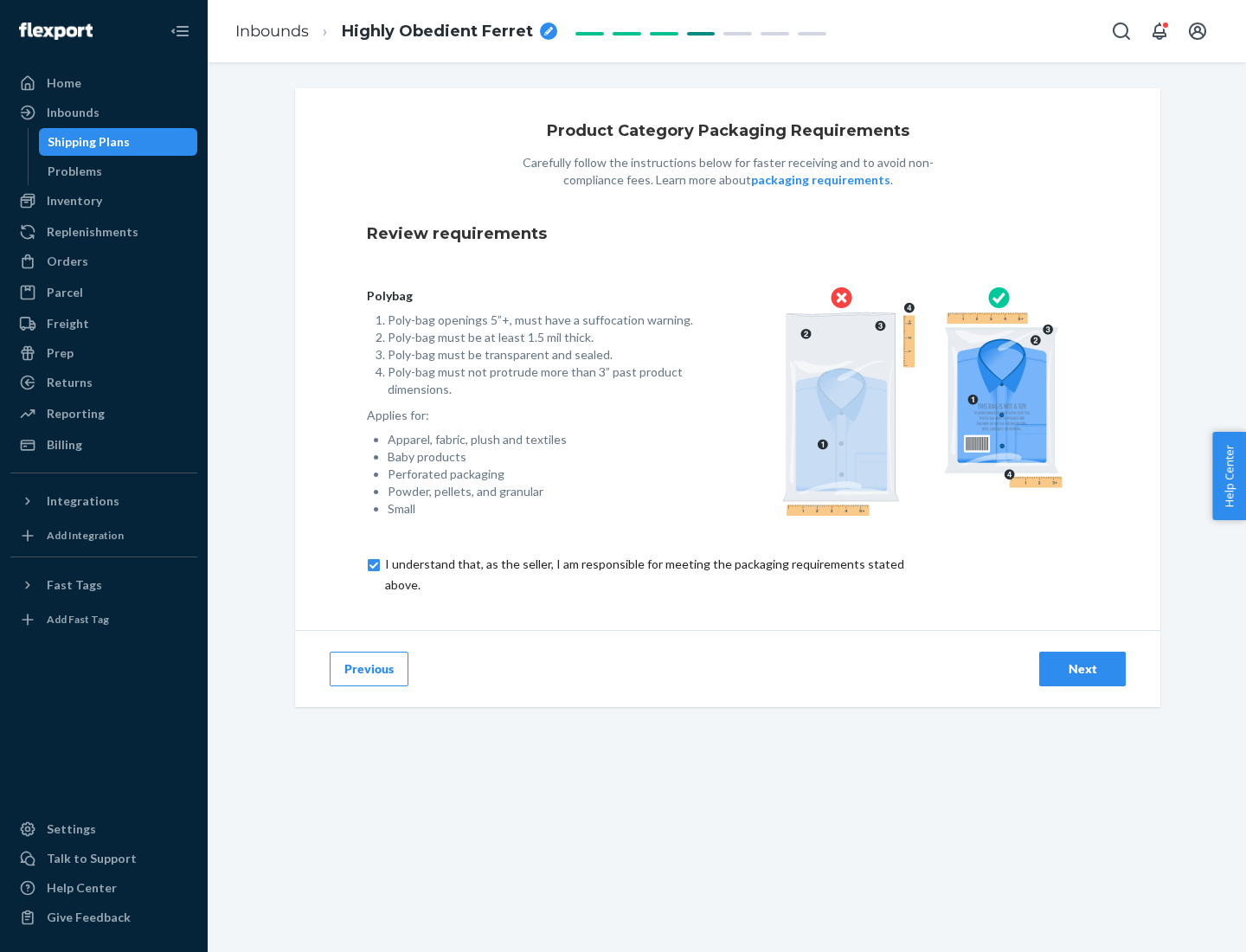
click at [1083, 668] on div "Next" at bounding box center [1082, 668] width 57 height 17
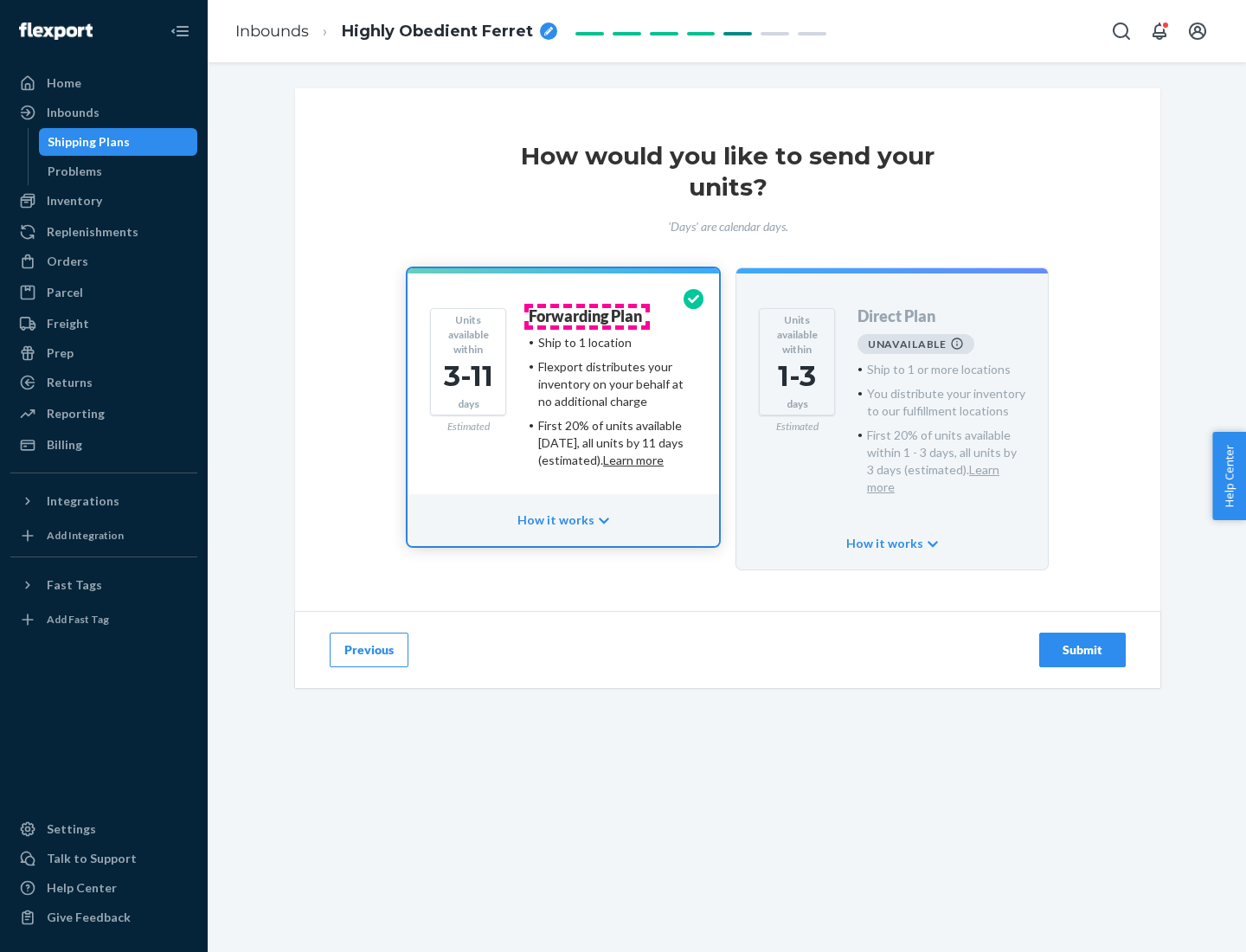
click at [587, 315] on h4 "Forwarding Plan" at bounding box center [586, 316] width 114 height 17
click at [1083, 641] on div "Submit" at bounding box center [1082, 649] width 57 height 17
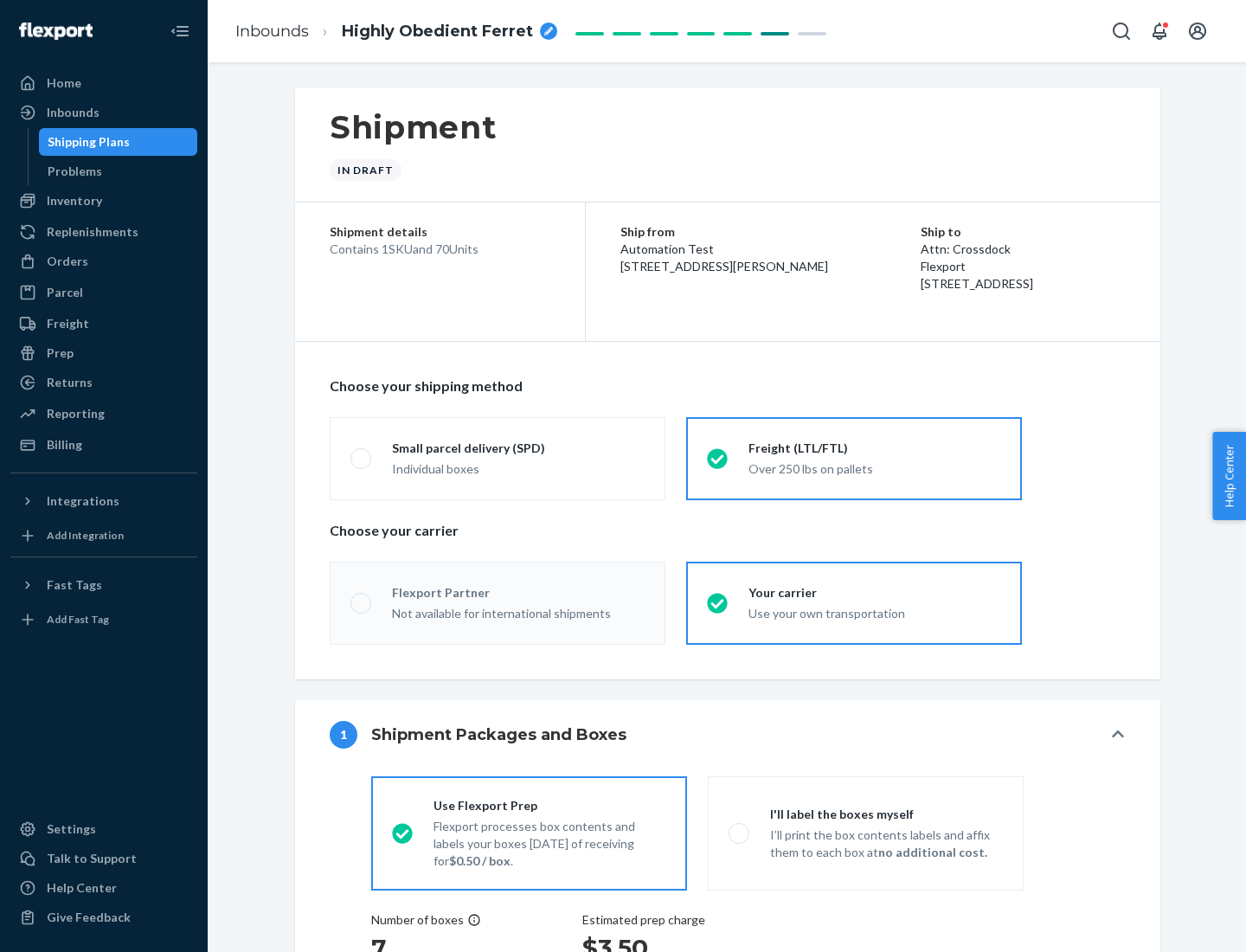
radio input "true"
radio input "false"
radio input "true"
radio input "false"
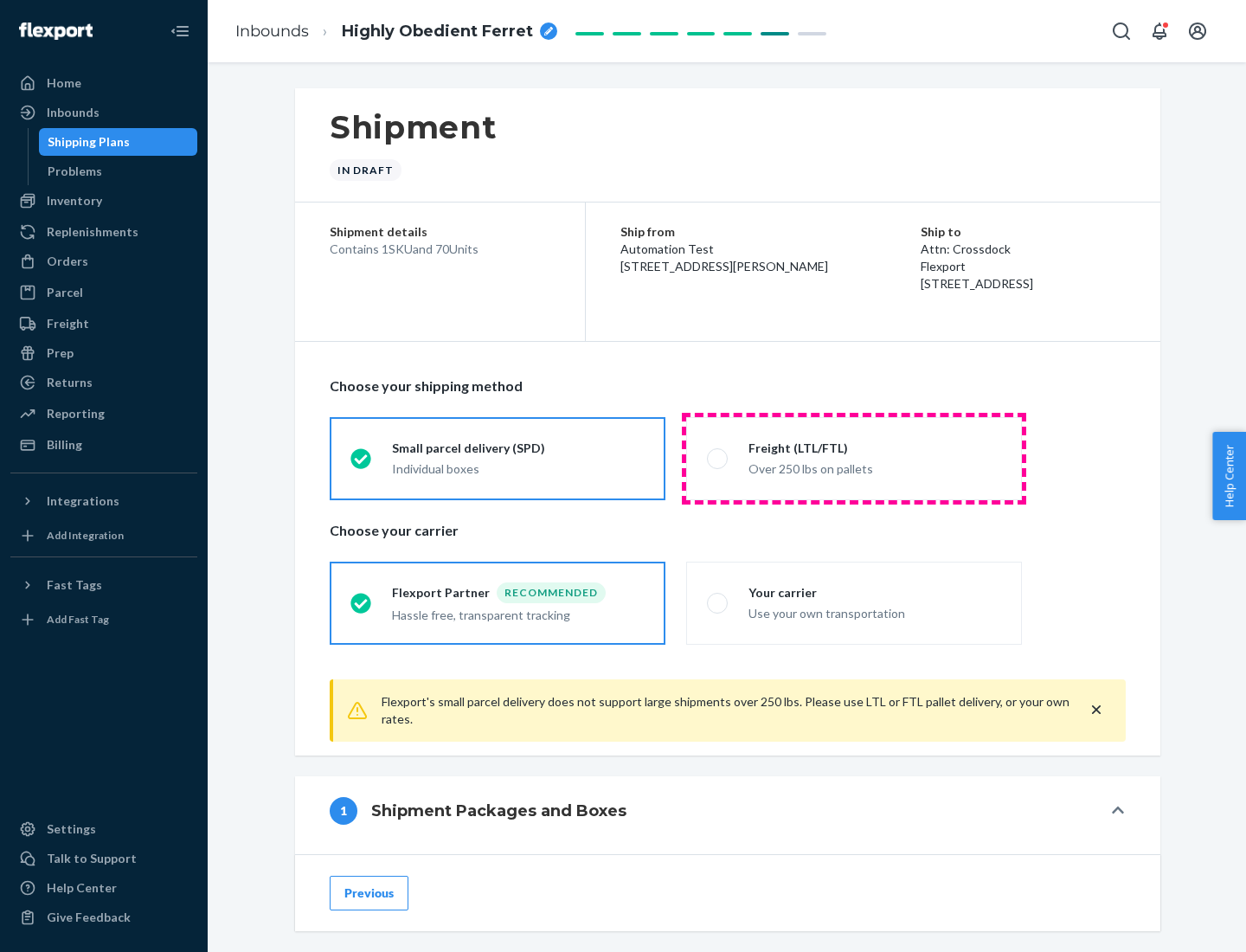
click at [855, 458] on div "Over 250 lbs on pallets" at bounding box center [875, 467] width 253 height 21
click at [719, 458] on input "Freight (LTL/FTL) Over 250 lbs on pallets" at bounding box center [712, 457] width 11 height 11
radio input "true"
radio input "false"
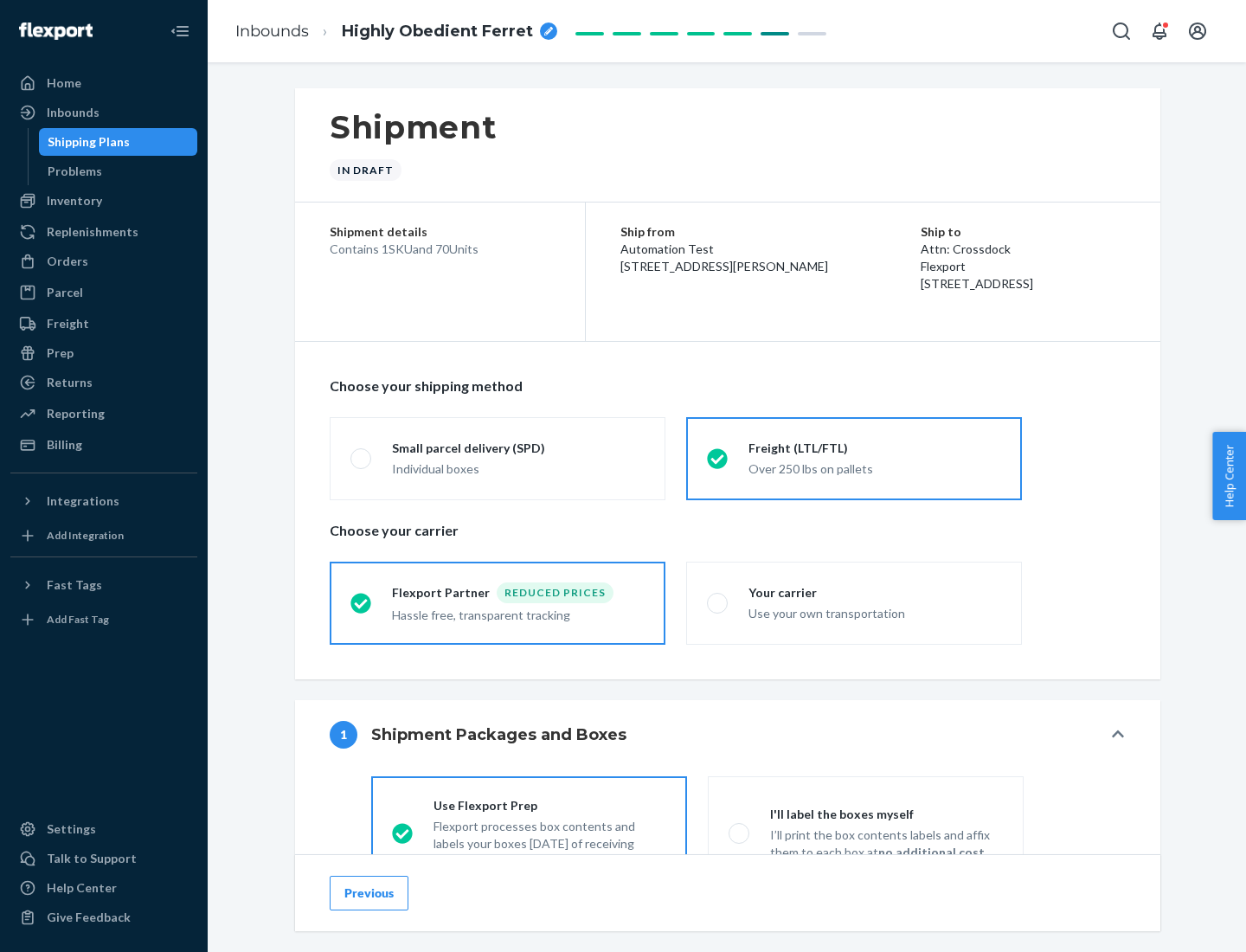
scroll to position [96, 0]
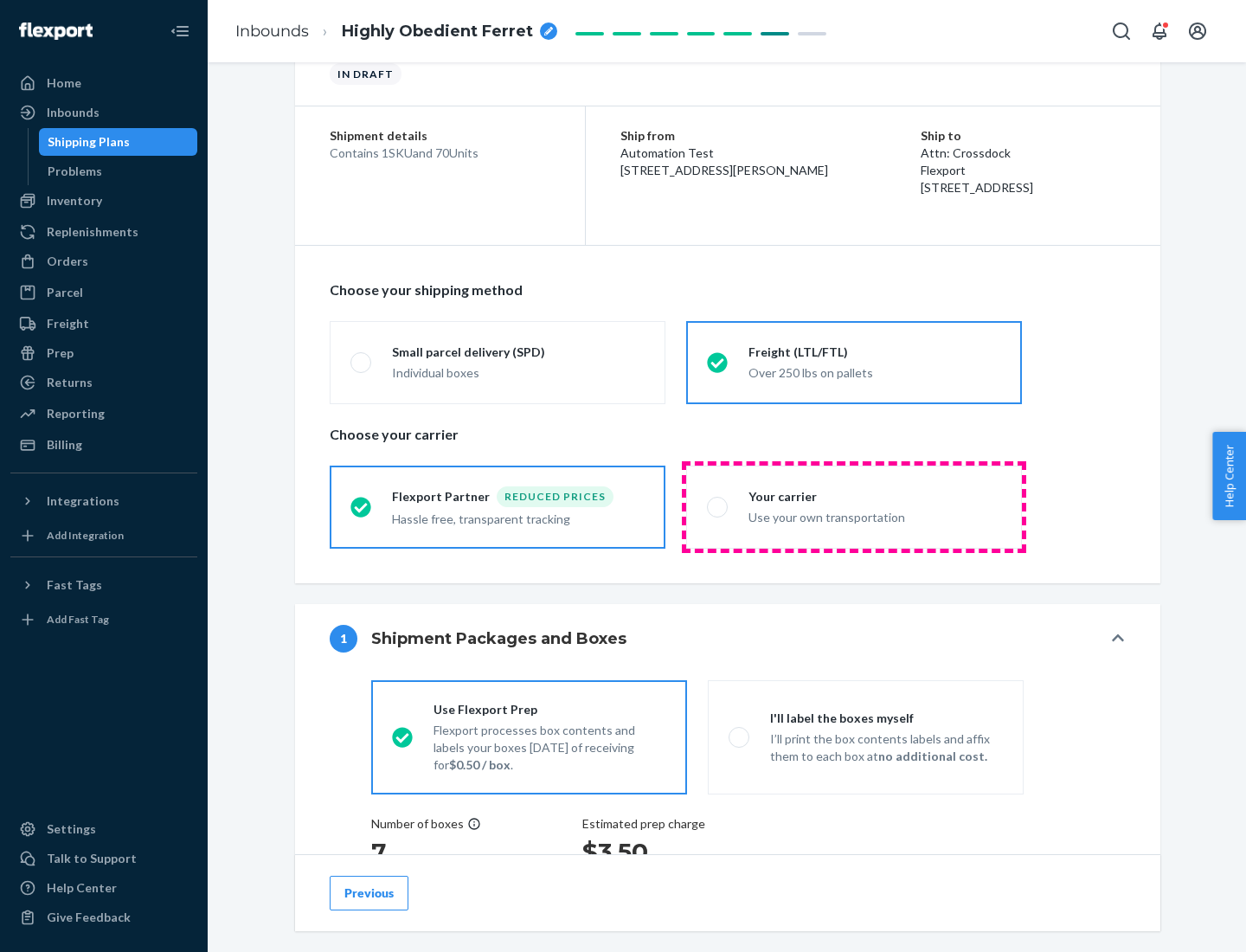
click at [855, 506] on div "Use your own transportation" at bounding box center [875, 515] width 253 height 21
click at [719, 506] on input "Your carrier Use your own transportation" at bounding box center [712, 506] width 11 height 11
radio input "true"
radio input "false"
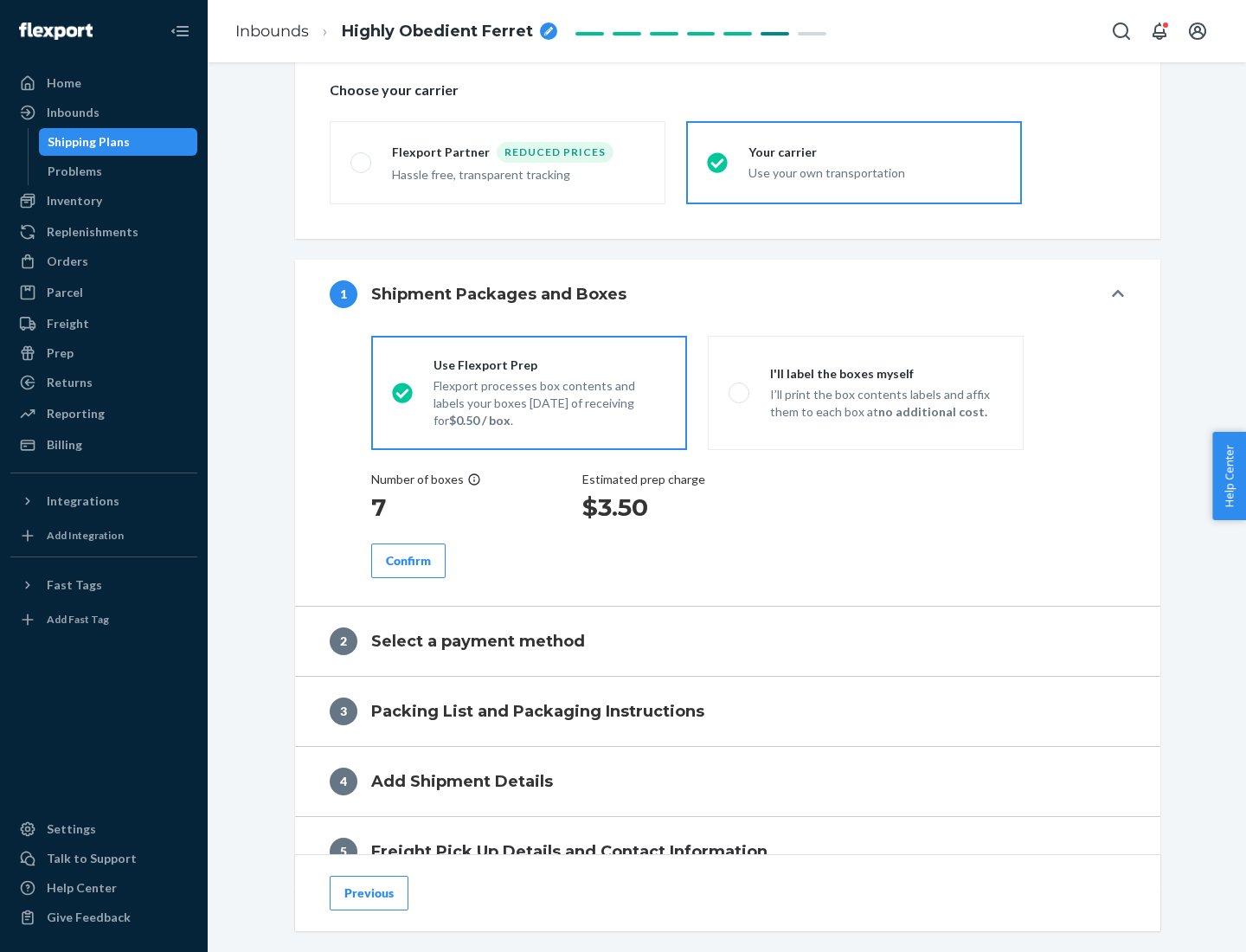
scroll to position [326, 0]
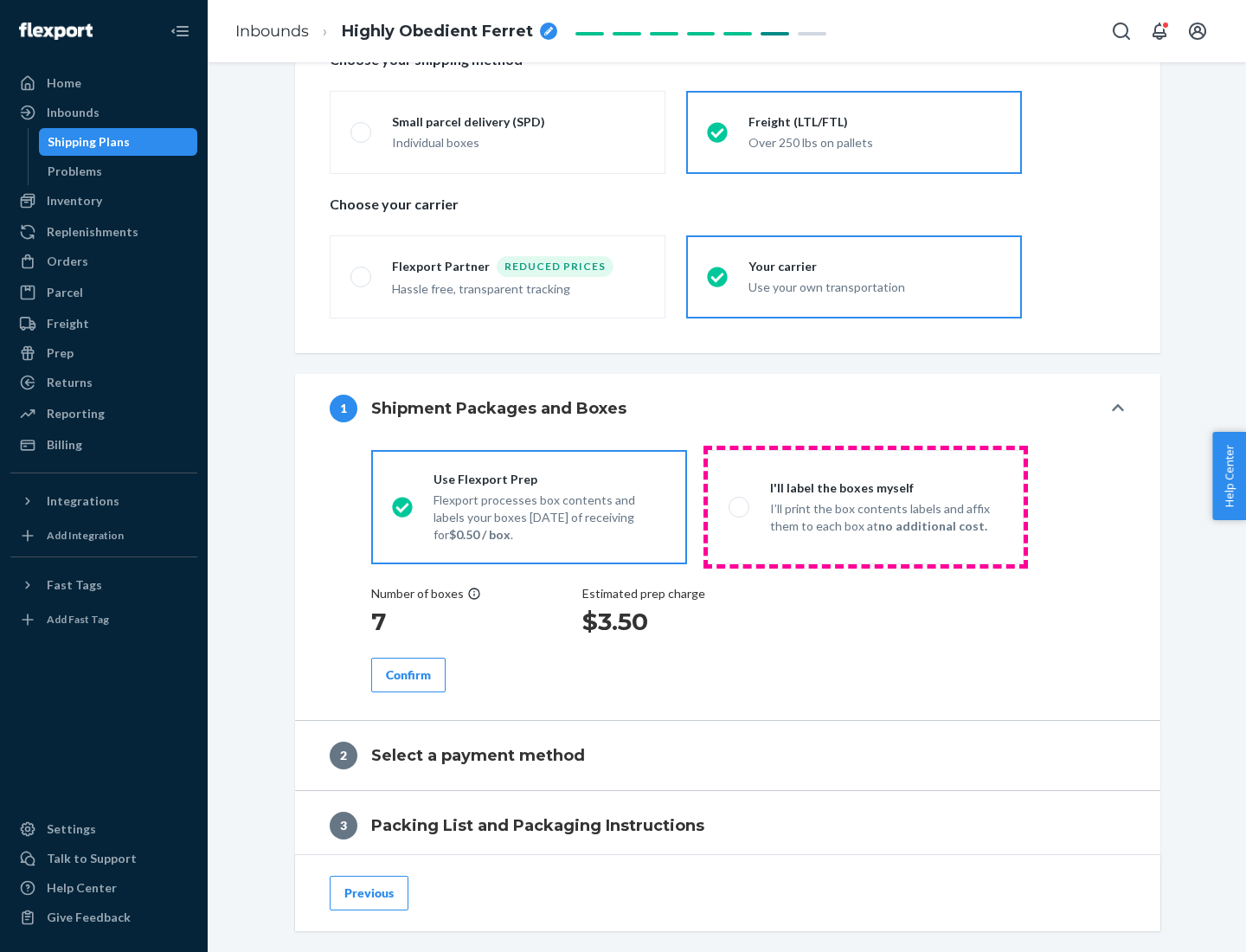
click at [866, 506] on p "I’ll print the box contents labels and affix them to each box at no additional …" at bounding box center [887, 517] width 233 height 35
click at [740, 506] on input "I'll label the boxes myself I’ll print the box contents labels and affix them t…" at bounding box center [734, 506] width 11 height 11
radio input "true"
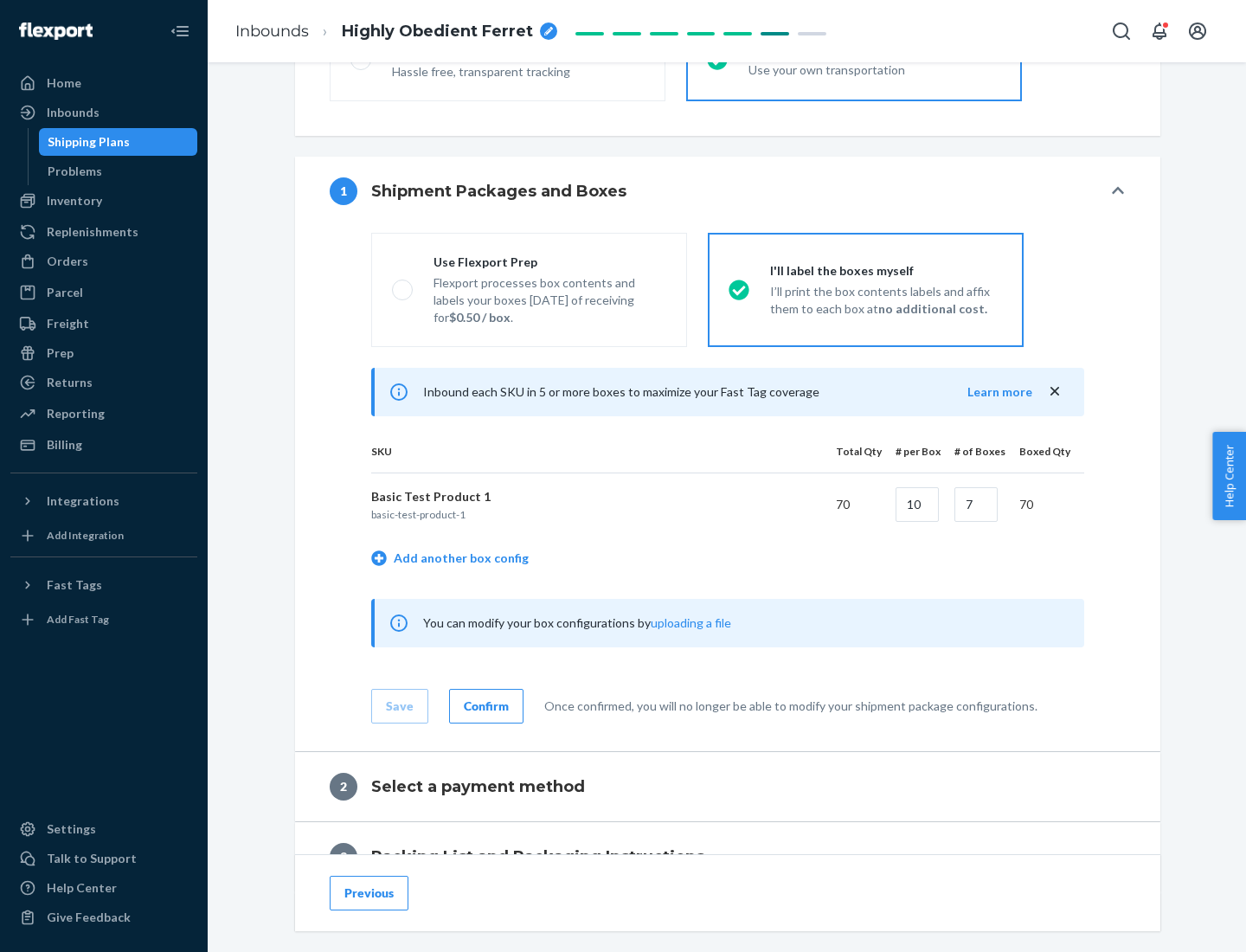
scroll to position [298, 0]
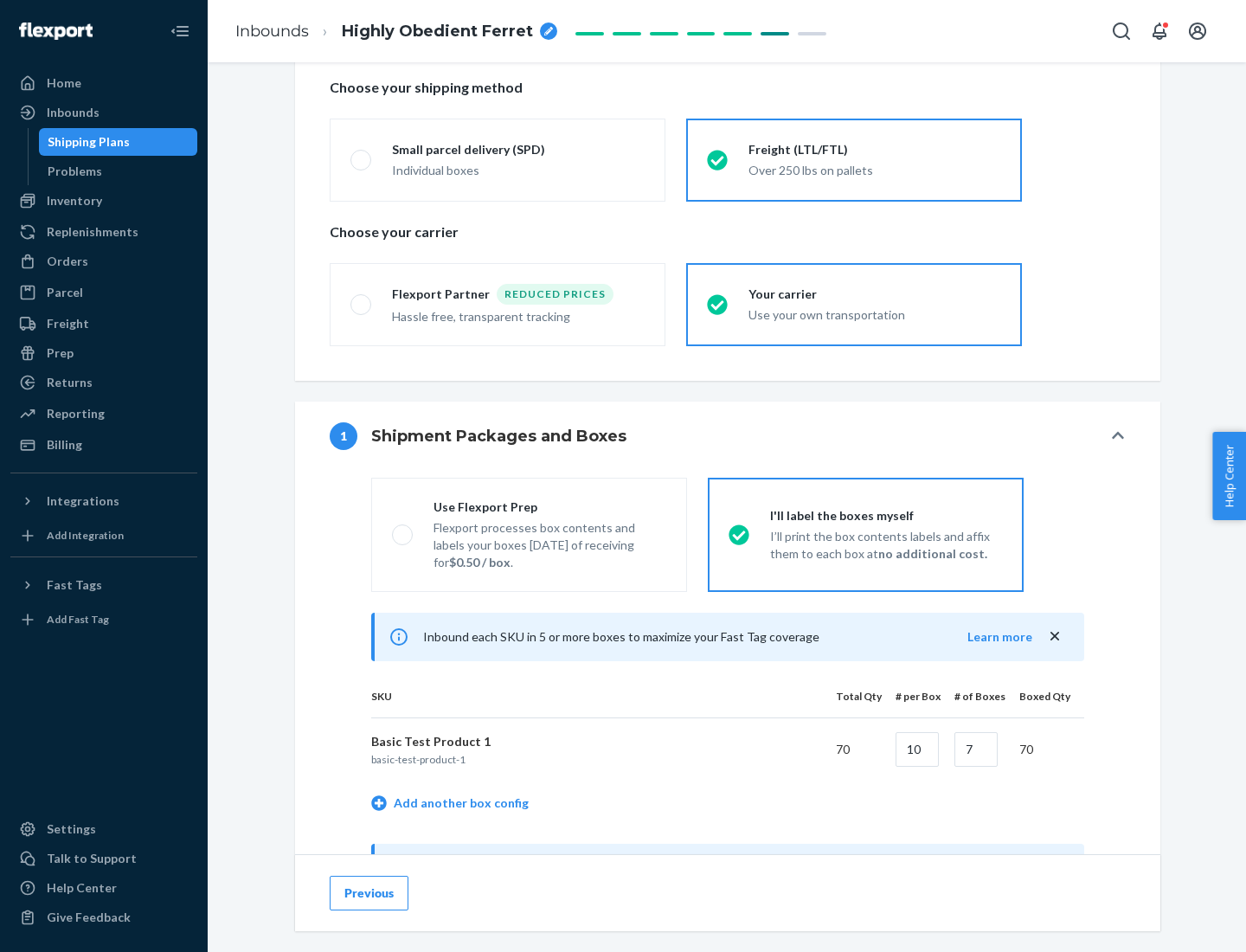
click at [550, 506] on div "Use Flexport Prep" at bounding box center [549, 506] width 233 height 17
click at [403, 529] on input "Use Flexport Prep Flexport processes box contents and labels your boxes [DATE] …" at bounding box center [397, 534] width 11 height 11
radio input "true"
radio input "false"
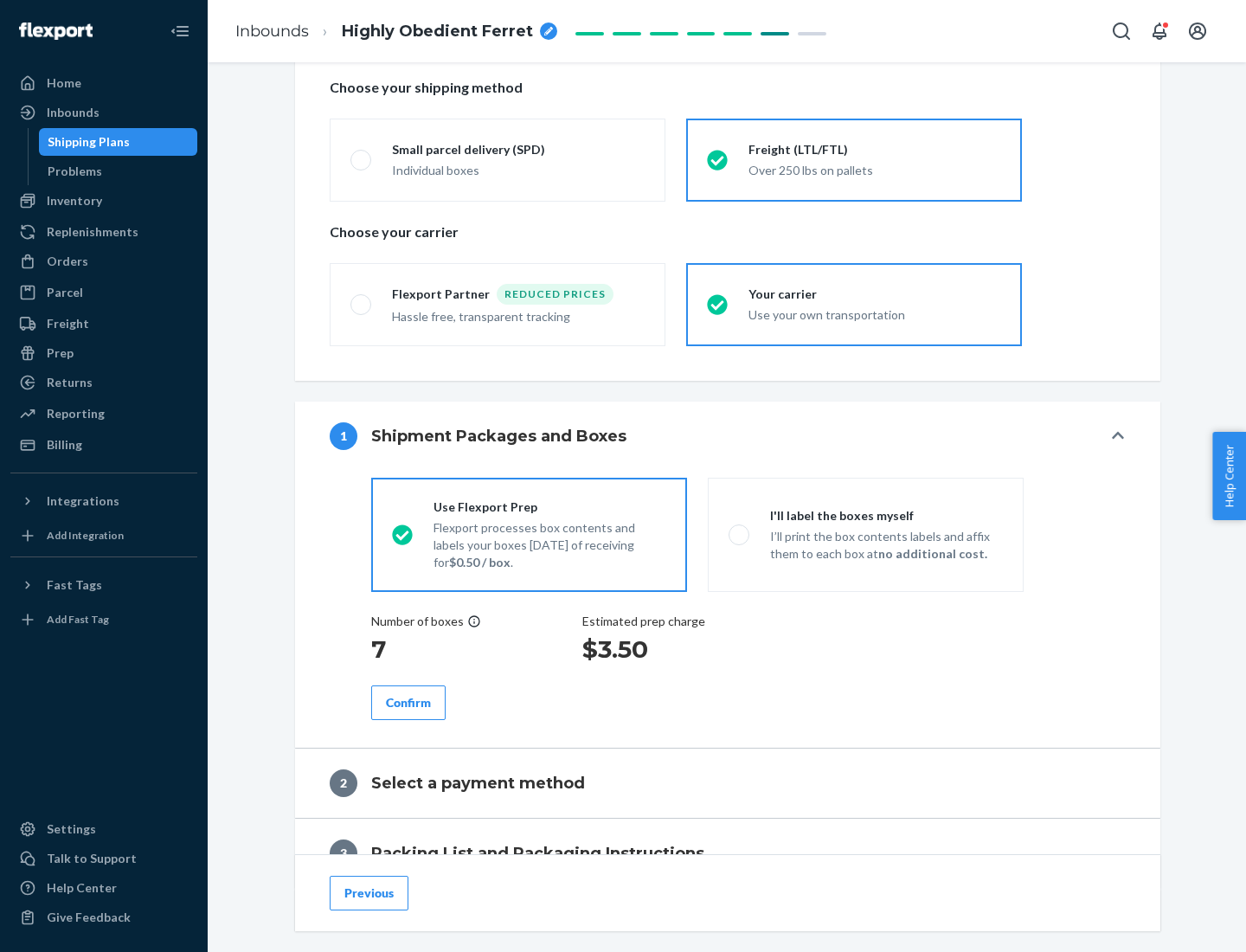
scroll to position [494, 0]
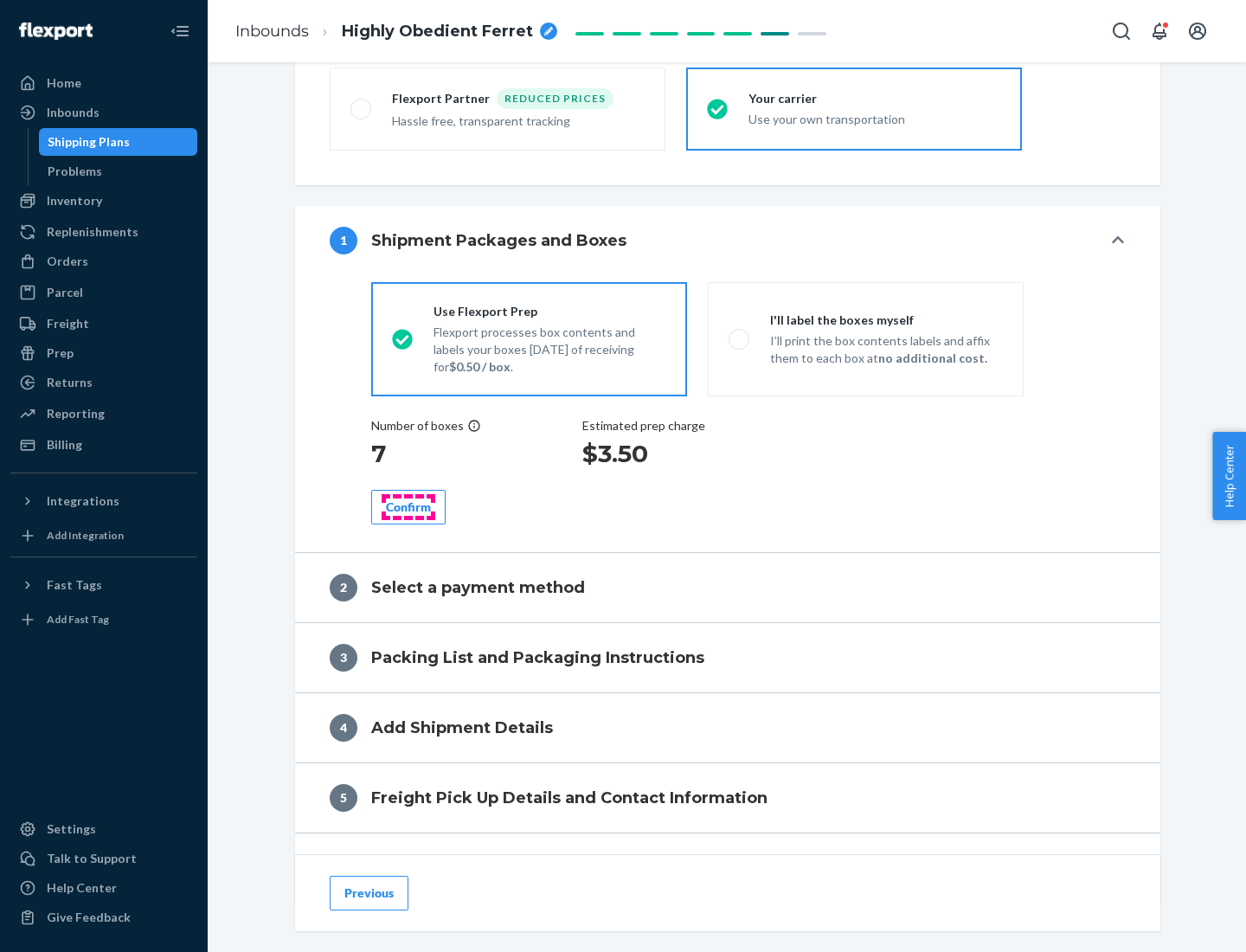
click at [408, 506] on div "Confirm" at bounding box center [408, 506] width 45 height 17
radio input "false"
